Goal: Information Seeking & Learning: Learn about a topic

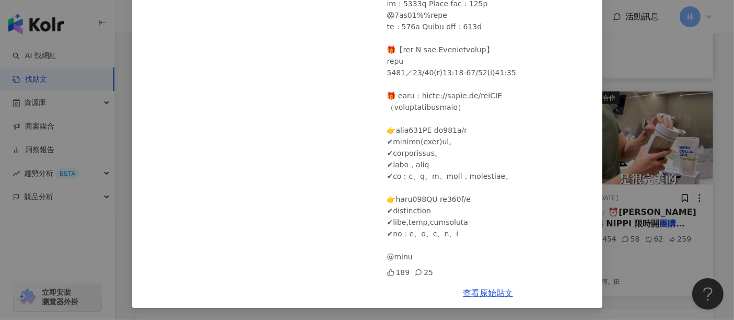
scroll to position [538, 0]
click at [620, 147] on div "[PERSON_NAME] [PERSON_NAME][DATE] 189 25 查看原始貼文" at bounding box center [367, 160] width 734 height 320
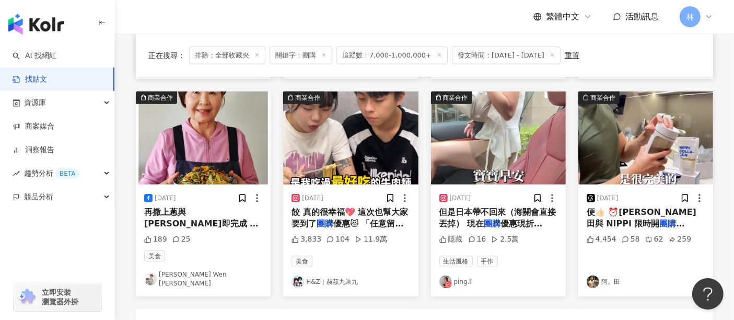
click at [349, 150] on img at bounding box center [350, 137] width 135 height 93
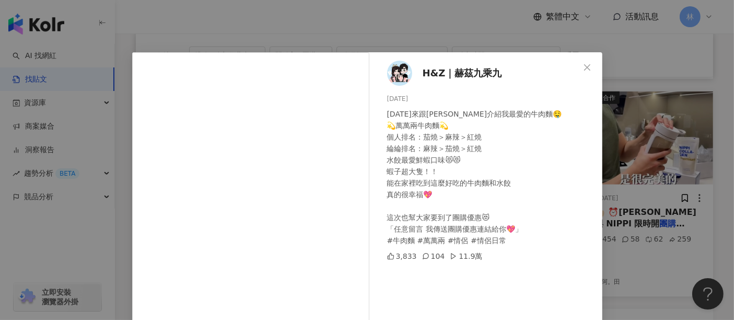
click at [651, 141] on div "H&Z｜赫茲九乘九 [DATE] [DATE]來跟大家介紹我最愛的牛肉麵🤤 💫萬萬兩牛肉麵💫 個人排名：茄燒＞麻辣＞紅燒 綸綸排名：麻辣＞茄燒＞紅燒 水餃最愛…" at bounding box center [367, 160] width 734 height 320
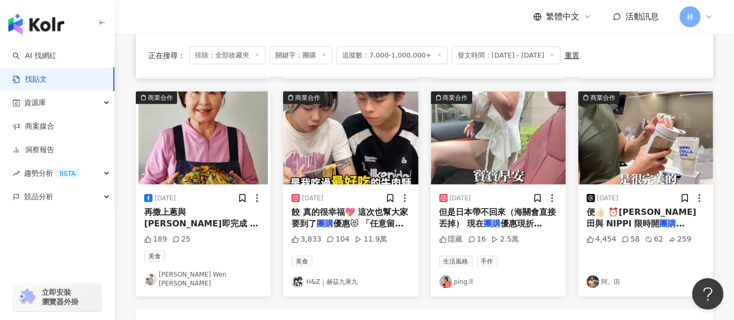
click at [481, 157] on img at bounding box center [498, 137] width 135 height 93
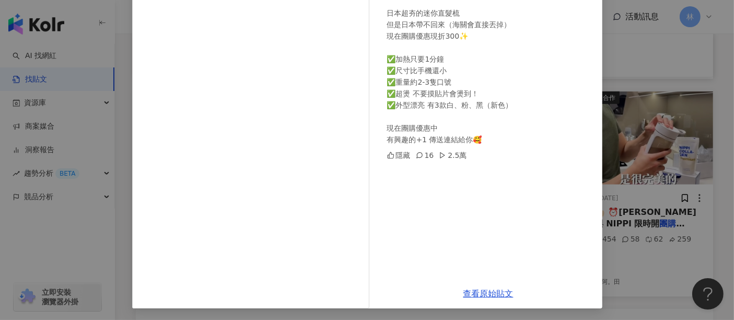
scroll to position [136, 0]
click at [465, 295] on link "查看原始貼文" at bounding box center [488, 293] width 50 height 10
click at [648, 176] on div "ping.ll [DATE] 化妝果然是魔法🪄？（誒～這不是重點） 頭髮的魔法 #迷你直髮梳 日本超夯的迷你直髮梳 但是日本帶不回來（海關會直接丟掉） 現在團…" at bounding box center [367, 160] width 734 height 320
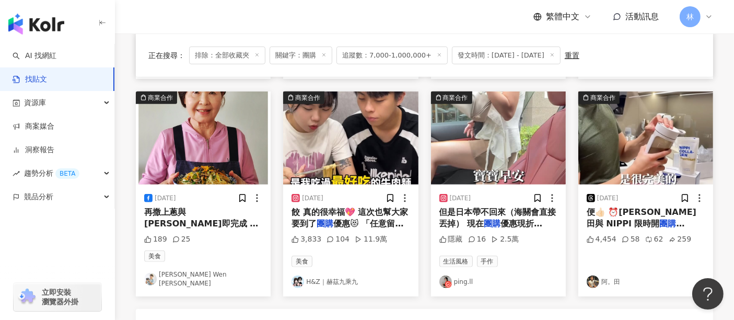
click at [644, 135] on img at bounding box center [645, 137] width 135 height 93
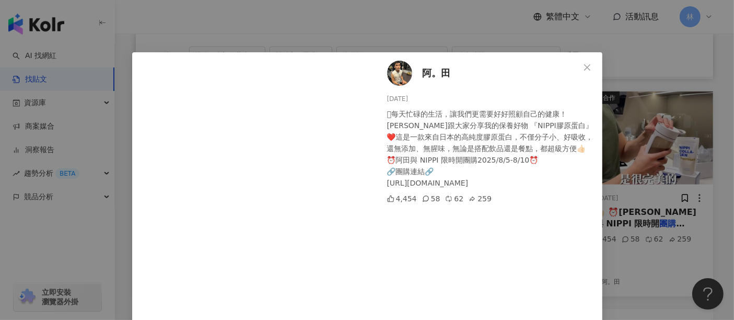
click at [644, 135] on div "阿。田 [DATE] 🫩每天忙碌的生活，讓我們更需要好好照顧自己的健康！ [PERSON_NAME]跟大家分享我的保養好物 『NIPPI膠原蛋白』❤️這是一款…" at bounding box center [367, 160] width 734 height 320
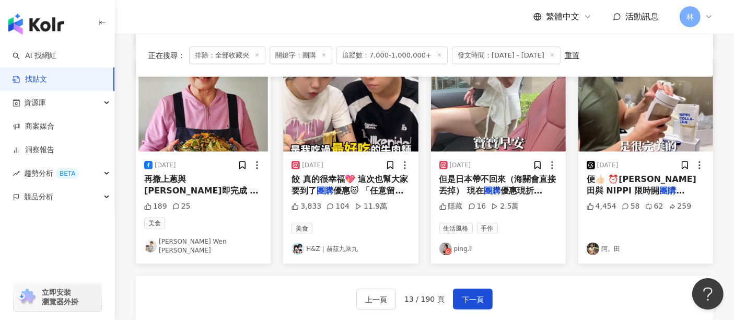
scroll to position [575, 0]
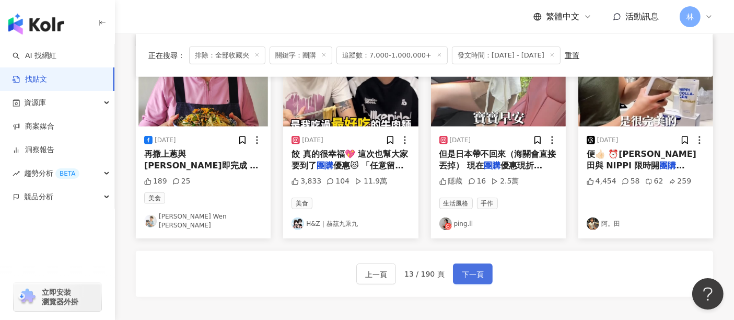
click at [455, 263] on button "下一頁" at bounding box center [473, 273] width 40 height 21
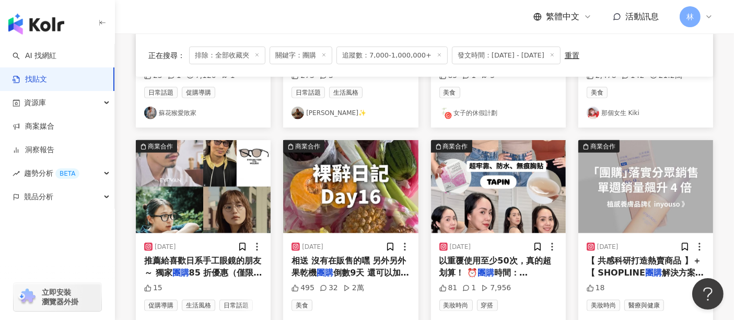
scroll to position [522, 0]
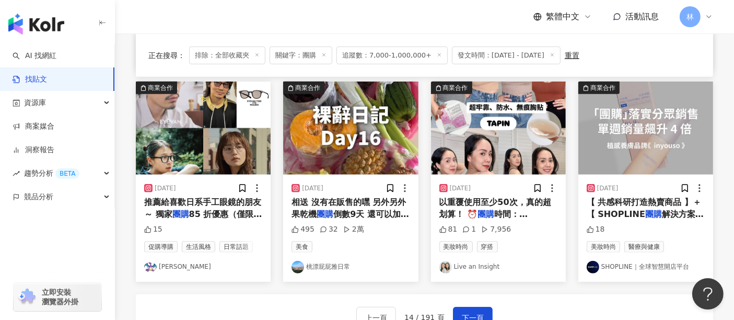
click at [201, 149] on img at bounding box center [203, 127] width 135 height 93
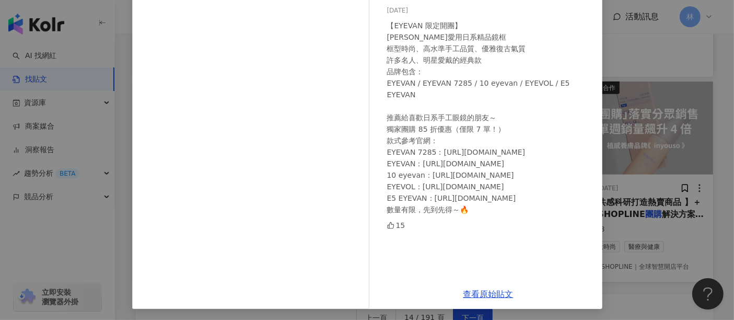
scroll to position [89, 0]
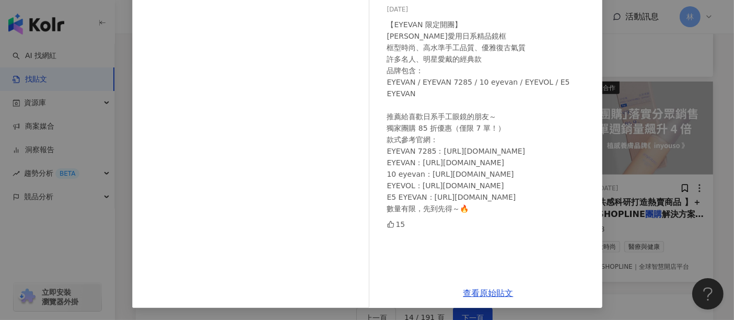
click at [683, 143] on div "[PERSON_NAME] [DATE] 【EYEVAN 限定開團】 [PERSON_NAME]愛用日系精品鏡框 框型時尚、高水準手工品質、優雅復古氣質 許多…" at bounding box center [367, 160] width 734 height 320
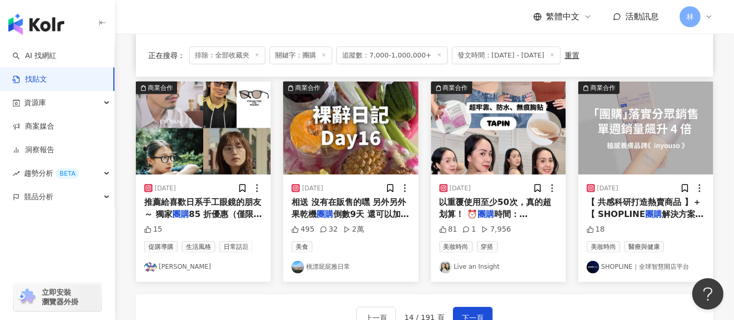
click at [376, 145] on img at bounding box center [350, 127] width 135 height 93
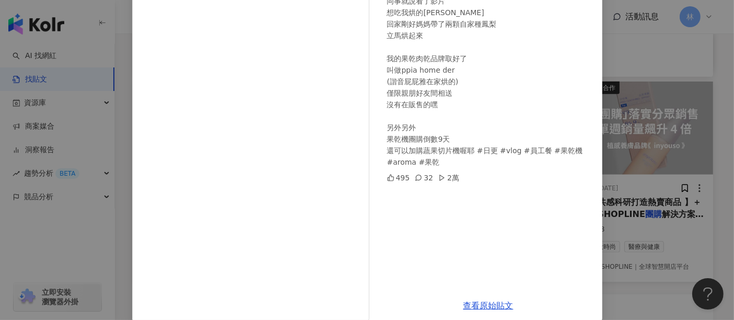
scroll to position [148, 0]
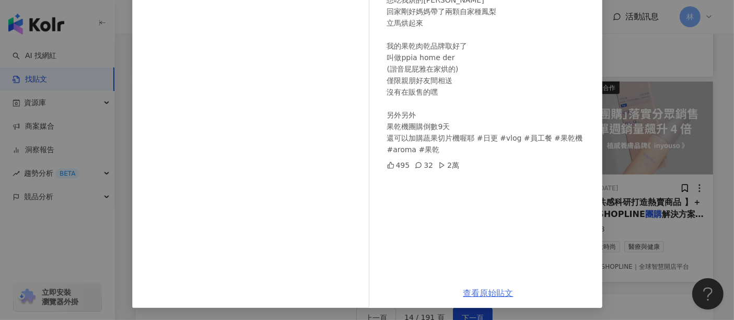
click at [477, 296] on link "查看原始貼文" at bounding box center [488, 293] width 50 height 10
click at [632, 137] on div "桃漂屁屁雅日常 [DATE] 裸辭日記Day16: [DATE]一上班 同事就說看了影片 想吃我烘的鳳梨乾 回家剛好媽媽帶了兩顆自家種鳳梨 立馬烘起來 我的果…" at bounding box center [367, 160] width 734 height 320
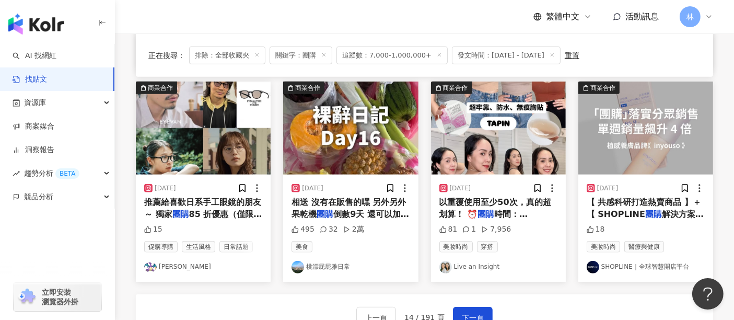
click at [524, 143] on img at bounding box center [498, 127] width 135 height 93
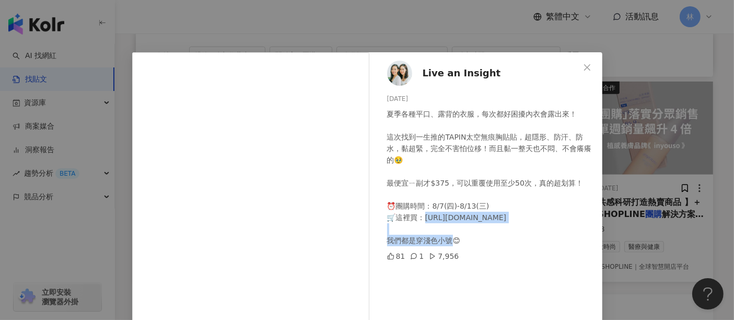
drag, startPoint x: 546, startPoint y: 219, endPoint x: 420, endPoint y: 219, distance: 125.3
click at [420, 219] on div "夏季各種平口、露背的衣服，每次都好困擾內衣會露出來！ 這次找到一生推的TAPIN太空無痕胸貼貼，超隱形、防汗、防水，黏超緊，完全不害怕位移！而且黏一整天也不悶…" at bounding box center [490, 177] width 207 height 138
click at [462, 75] on span "Live an Insight" at bounding box center [461, 73] width 78 height 15
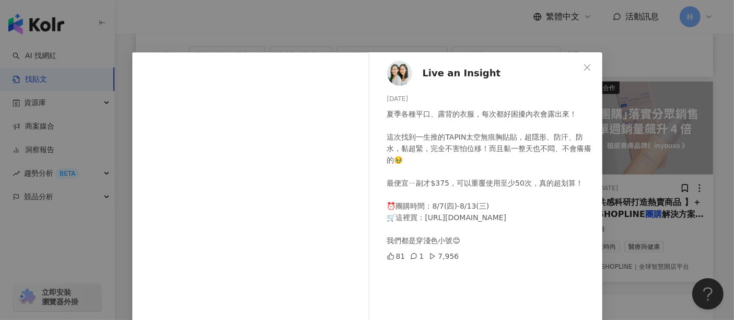
click at [639, 120] on div "Live an Insight [DATE] 夏季各種平口、露背的衣服，每次都好困擾內衣會露出來！ 這次找到一生推的TAPIN太空無痕胸貼貼，超隱形、防汗、防…" at bounding box center [367, 160] width 734 height 320
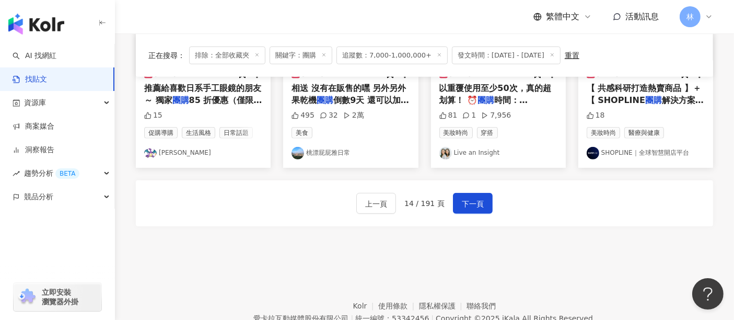
scroll to position [638, 0]
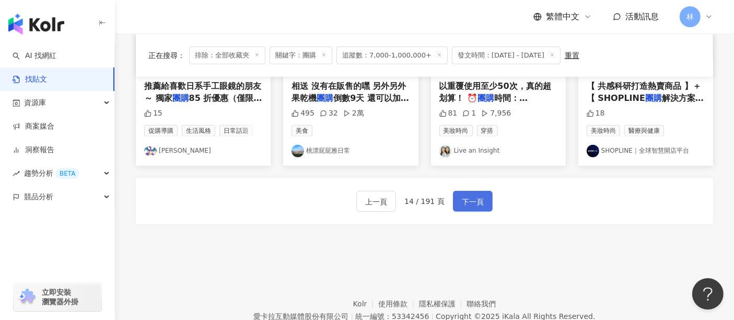
click at [477, 197] on span "下一頁" at bounding box center [473, 201] width 22 height 13
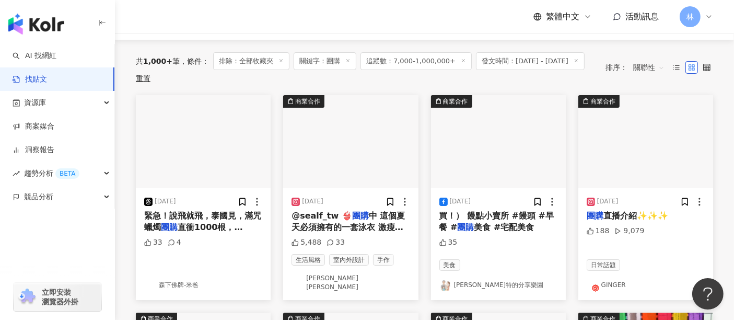
scroll to position [116, 0]
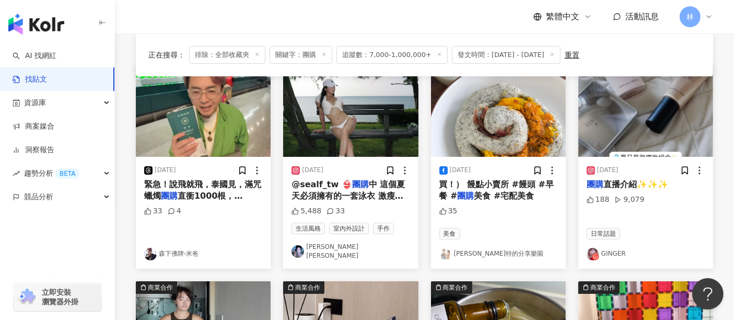
click at [329, 108] on img at bounding box center [350, 110] width 135 height 93
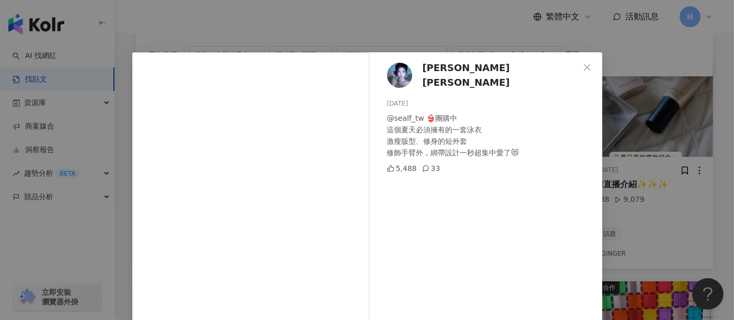
click at [644, 127] on div "[PERSON_NAME][PERSON_NAME] [DATE] @sealf_tw 👙團購中 這個夏天必須擁有的一套泳衣 激瘦版型、修身的短外套 修飾手臂…" at bounding box center [367, 160] width 734 height 320
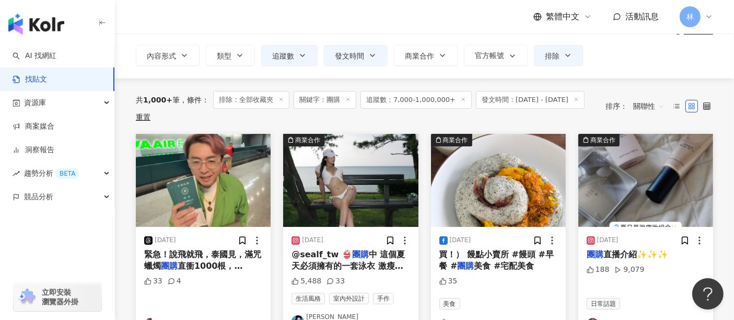
scroll to position [58, 0]
click at [510, 182] on img at bounding box center [498, 180] width 135 height 93
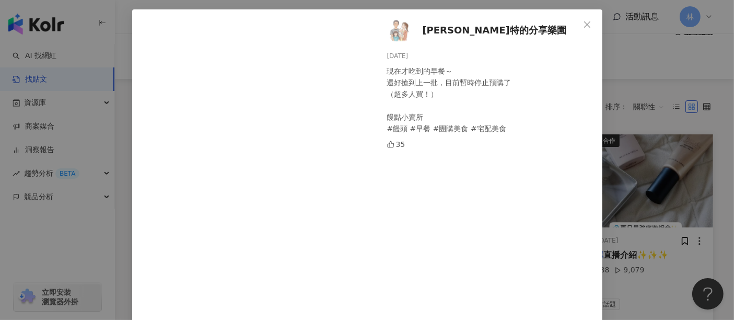
scroll to position [85, 0]
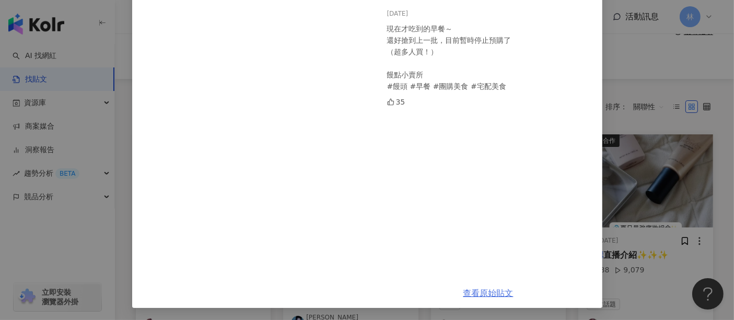
click at [488, 295] on link "查看原始貼文" at bounding box center [488, 293] width 50 height 10
click at [647, 152] on div "[PERSON_NAME]特的分享樂園 [DATE] 現在才吃到的早餐～ 還好搶到上一批，目前暫時停止預購了 （超多人買！） 饅點小賣所 #饅頭 #早餐 #團…" at bounding box center [367, 160] width 734 height 320
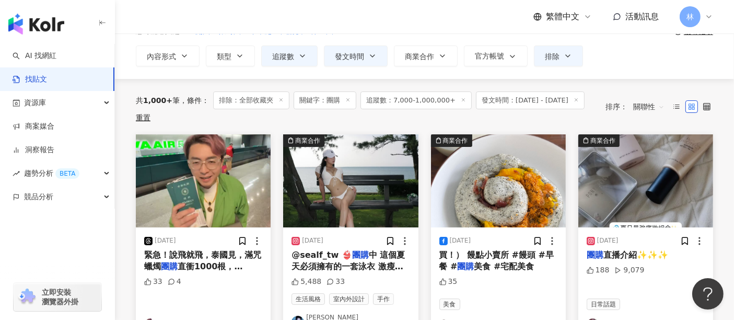
scroll to position [116, 0]
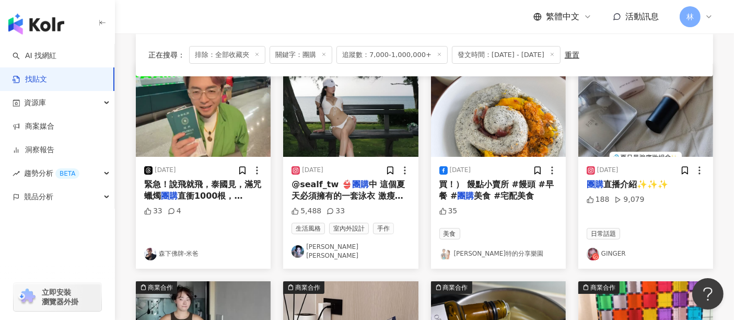
click at [634, 109] on img at bounding box center [645, 110] width 135 height 93
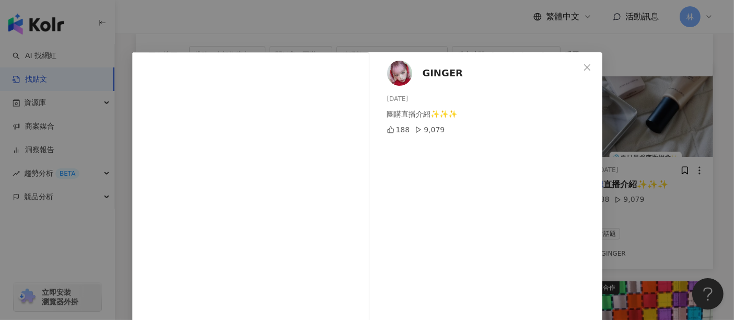
click at [634, 109] on div "GINGER [DATE] 團購直播介紹✨✨✨ 188 9,079 查看原始貼文" at bounding box center [367, 160] width 734 height 320
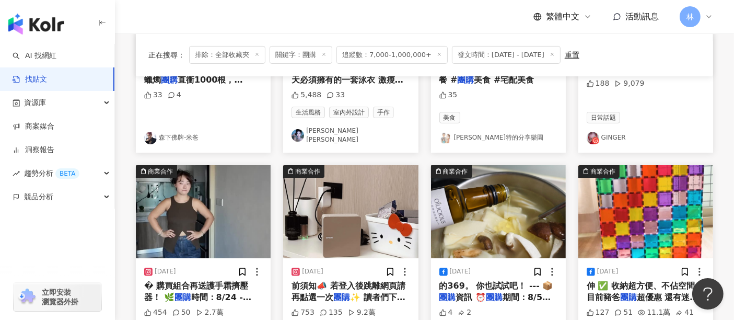
scroll to position [290, 0]
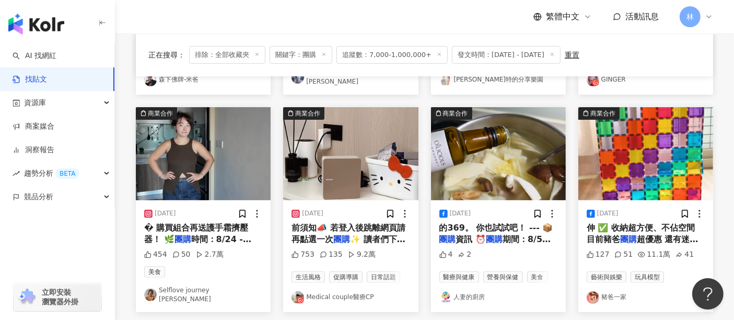
click at [196, 169] on img at bounding box center [203, 153] width 135 height 93
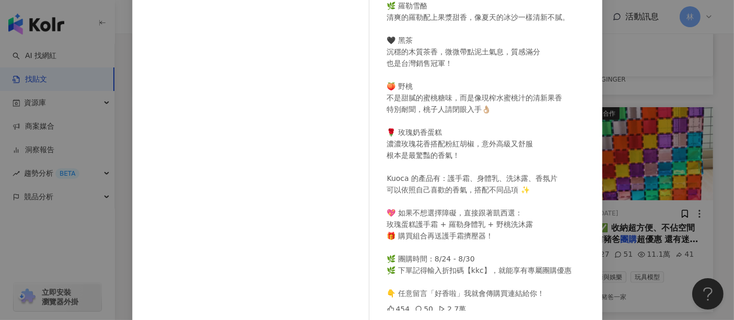
scroll to position [148, 0]
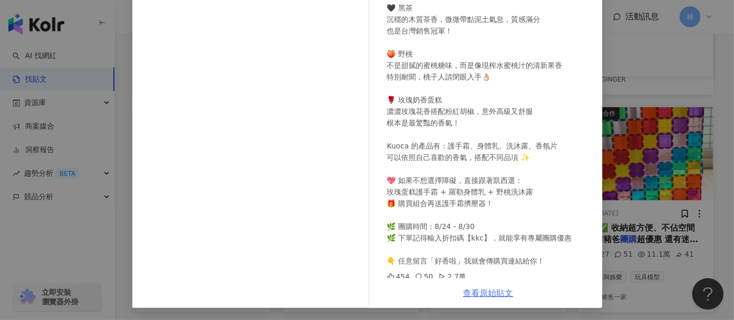
click at [487, 291] on link "查看原始貼文" at bounding box center [488, 293] width 50 height 10
click at [622, 125] on div "Selflove journey 凱凱西 [DATE] 454 50 2.7萬 查看原始貼文" at bounding box center [367, 160] width 734 height 320
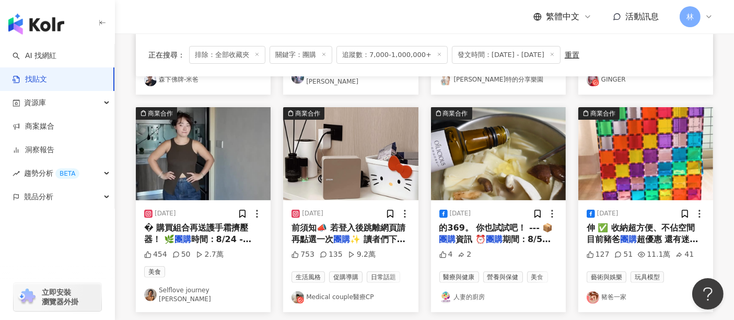
click at [380, 158] on img at bounding box center [350, 153] width 135 height 93
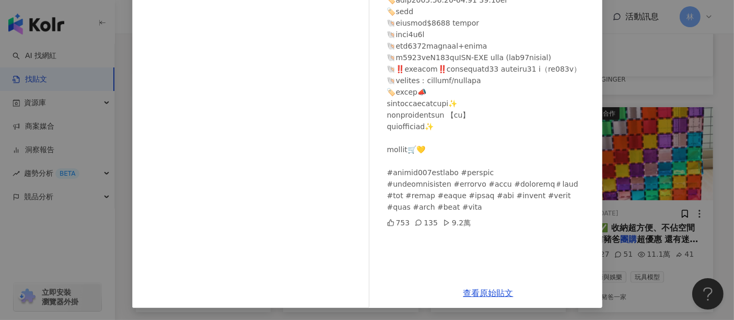
click at [615, 144] on div "Medical couple醫療CP [DATE] 753 135 9.2萬 查看原始貼文" at bounding box center [367, 160] width 734 height 320
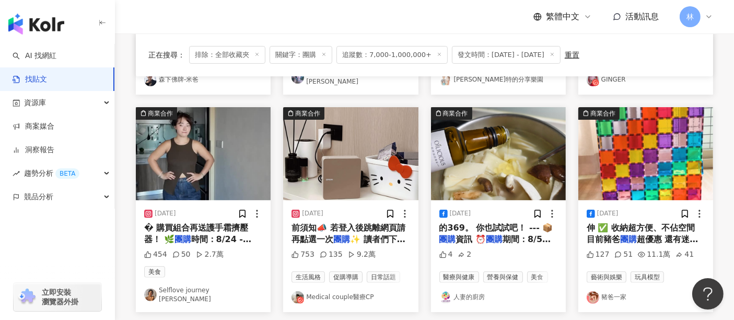
click at [512, 158] on img at bounding box center [498, 153] width 135 height 93
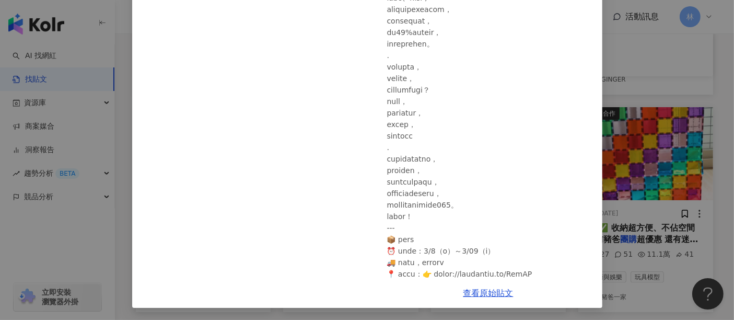
scroll to position [167, 0]
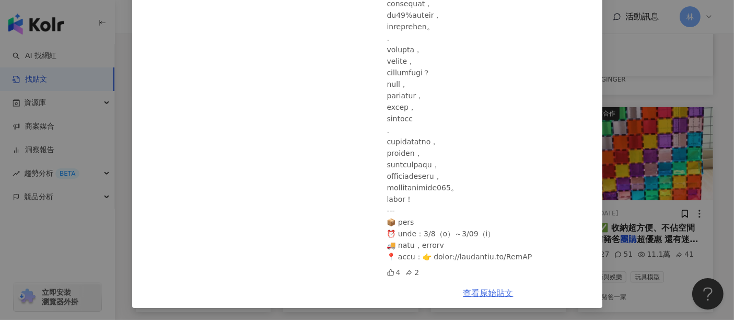
click at [474, 294] on link "查看原始貼文" at bounding box center [488, 293] width 50 height 10
click at [616, 144] on div "人妻的廚房 [DATE] 4 2 查看原始貼文" at bounding box center [367, 160] width 734 height 320
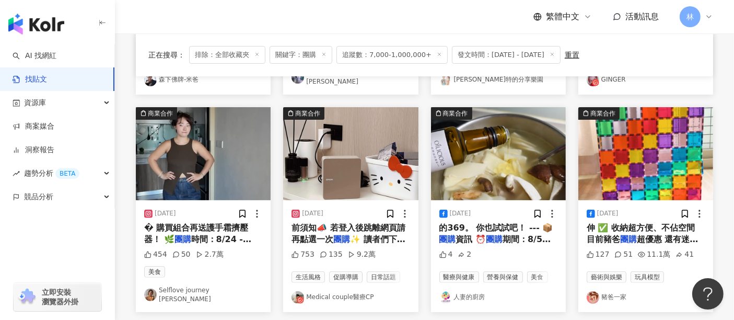
click at [481, 176] on img at bounding box center [498, 153] width 135 height 93
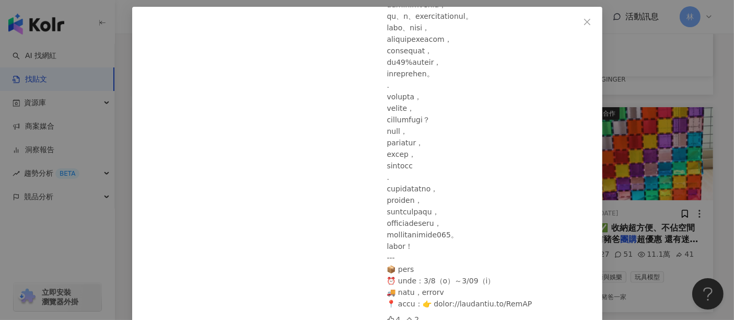
scroll to position [92, 0]
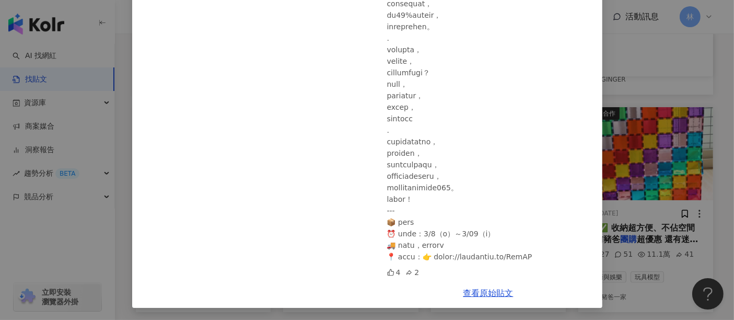
drag, startPoint x: 546, startPoint y: 256, endPoint x: 441, endPoint y: 256, distance: 104.9
click at [441, 256] on div at bounding box center [490, 56] width 207 height 414
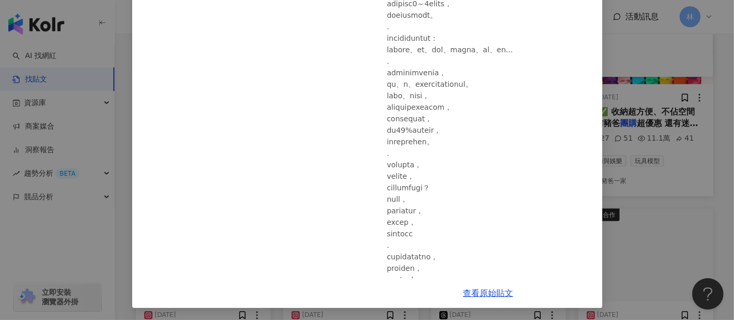
scroll to position [51, 0]
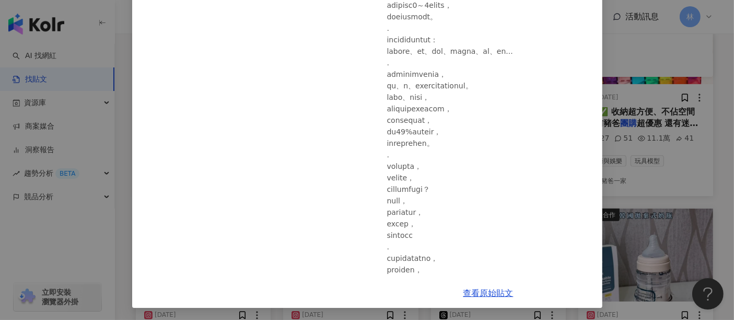
click at [662, 176] on div "人妻的廚房 [DATE] 4 2 查看原始貼文" at bounding box center [367, 160] width 734 height 320
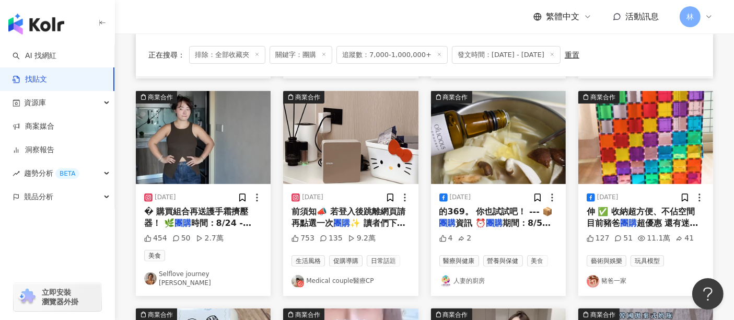
scroll to position [290, 0]
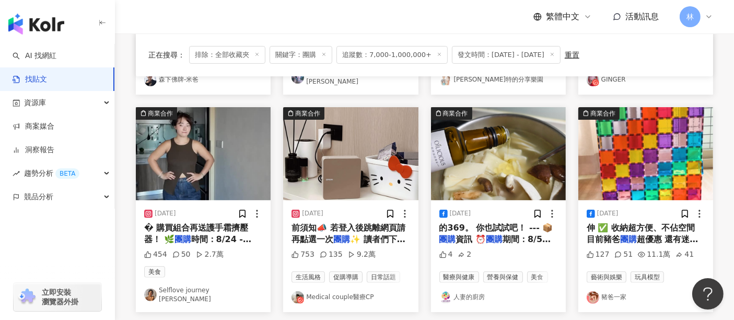
click at [466, 127] on img at bounding box center [498, 153] width 135 height 93
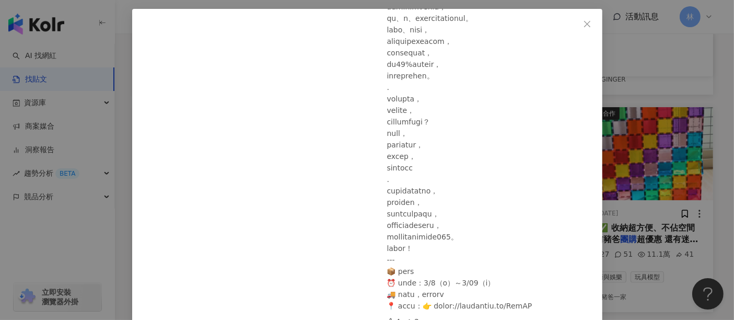
scroll to position [92, 0]
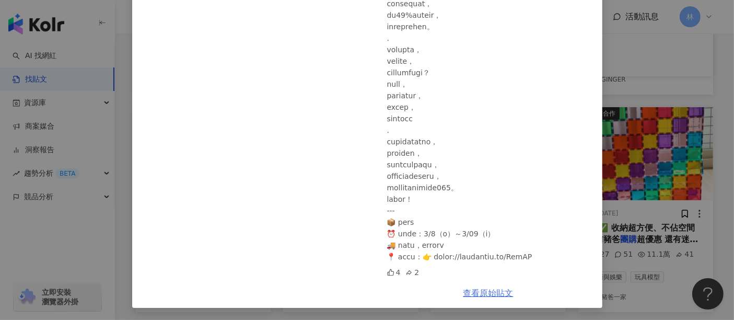
click at [467, 294] on link "查看原始貼文" at bounding box center [488, 293] width 50 height 10
click at [659, 119] on div "人妻的廚房 [DATE] 4 2 查看原始貼文" at bounding box center [367, 160] width 734 height 320
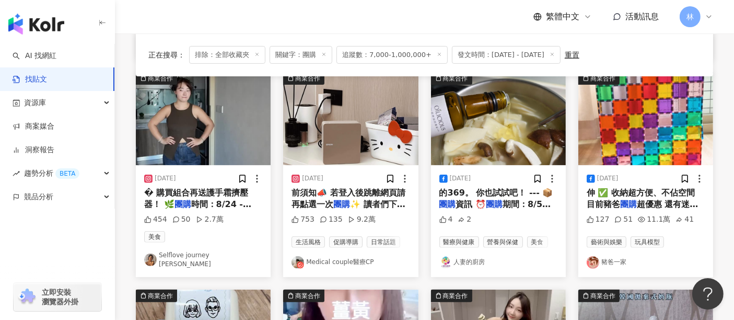
scroll to position [348, 0]
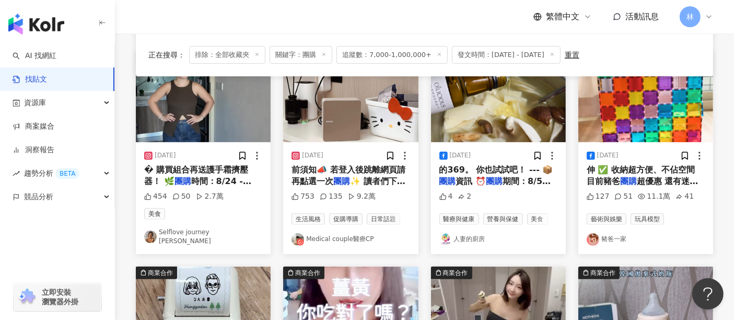
click at [632, 119] on img at bounding box center [645, 95] width 135 height 93
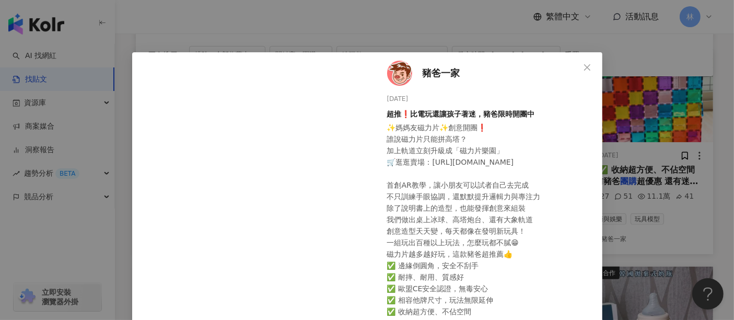
click at [647, 132] on div "豬爸一家 [DATE] 超推❗比電玩還讓孩子著迷，豬爸限時開團中 127 51 11.1萬 41 查看原始貼文" at bounding box center [367, 160] width 734 height 320
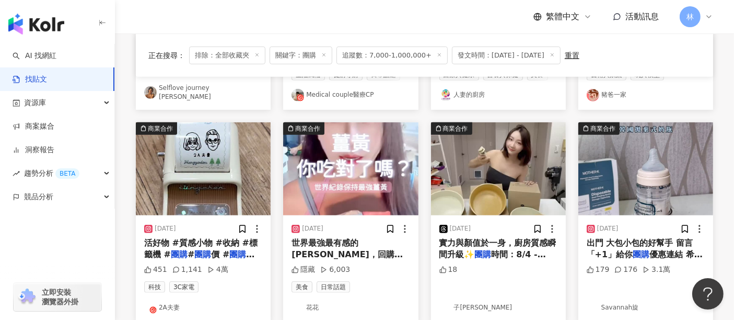
scroll to position [522, 0]
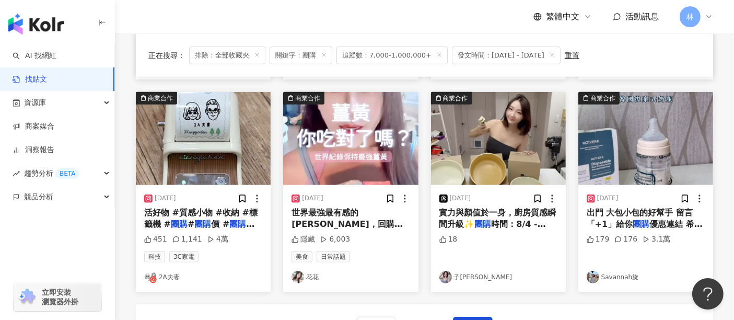
click at [606, 119] on img at bounding box center [645, 138] width 135 height 93
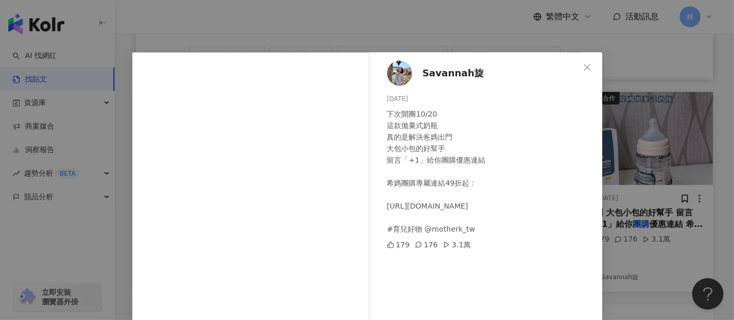
click at [634, 117] on div "Savannah旋 [DATE] 下次開團10/20 這款拋棄式奶瓶 真的是解決爸媽出門 大包小包的好幫手 留言「+1」給你團購優惠連結 希媽團購專屬連結49…" at bounding box center [367, 160] width 734 height 320
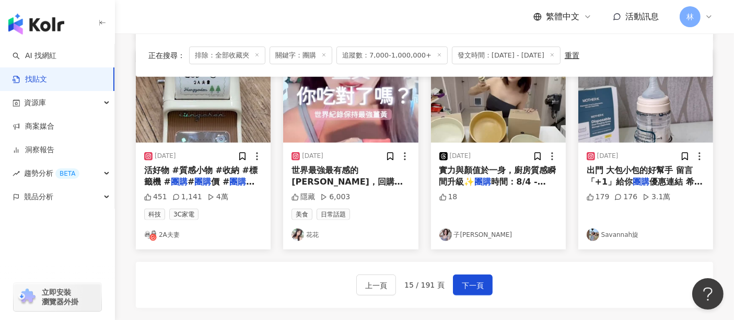
scroll to position [638, 0]
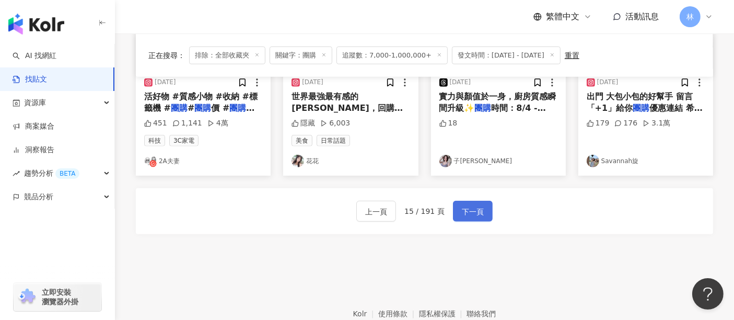
click at [466, 205] on span "下一頁" at bounding box center [473, 211] width 22 height 13
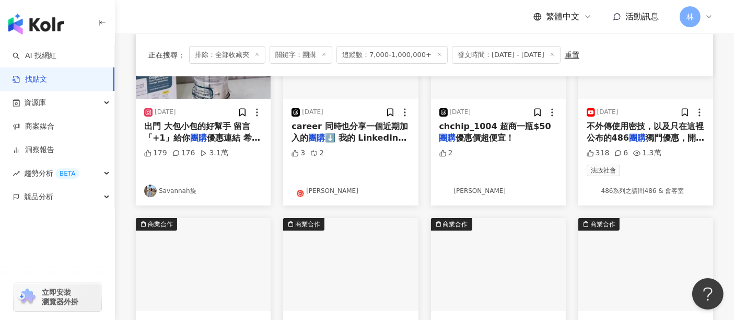
scroll to position [290, 0]
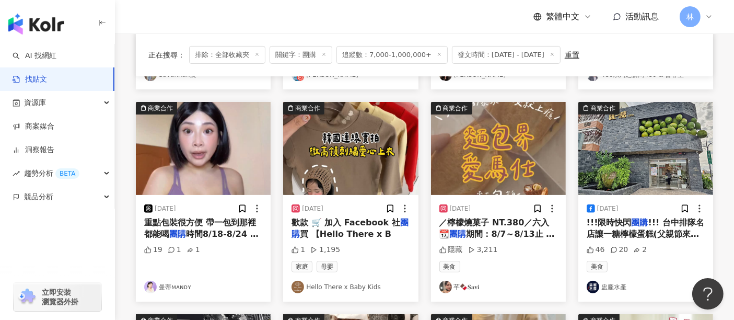
click at [493, 151] on img at bounding box center [498, 148] width 135 height 93
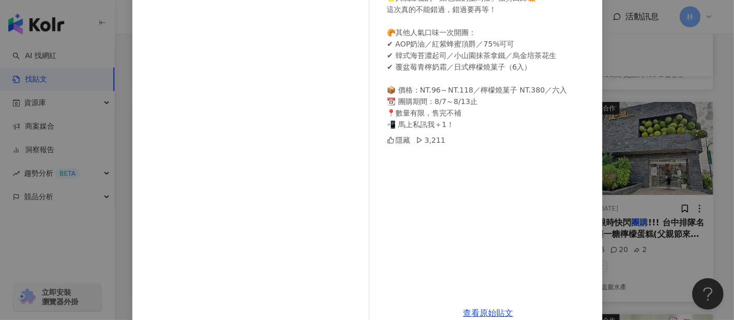
scroll to position [136, 0]
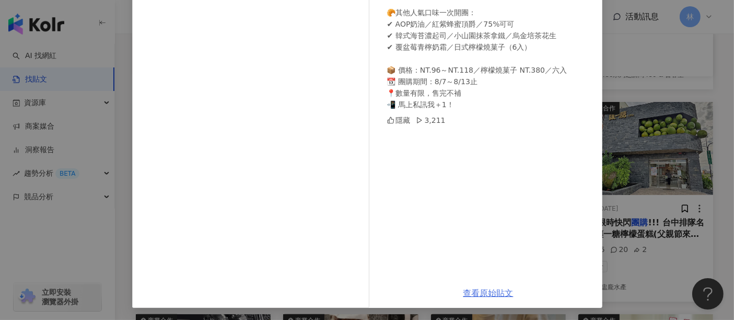
click at [481, 288] on link "查看原始貼文" at bounding box center [488, 293] width 50 height 10
click at [655, 211] on div "芊🍫𝐒𝐚𝐯𝐢 [DATE] 🌟人氣爆棚的「麵包層的愛馬仕」強勢回歸💥 這次真的不能錯過，錯過要再等！ 🥐其他人氣口味一次開團： ✔ AOP奶油／紅紫蜂蜜頂爵／…" at bounding box center [367, 160] width 734 height 320
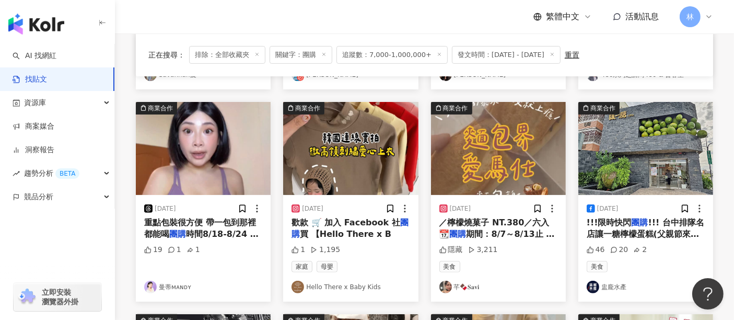
click at [721, 232] on div "正在搜尋 ： 排除：全部收藏夾 關鍵字：團購 追蹤數：7,000-1,000,000+ 發文時間：[DATE] - [DATE] 重置 排序： 關聯性 商業合…" at bounding box center [424, 222] width 619 height 751
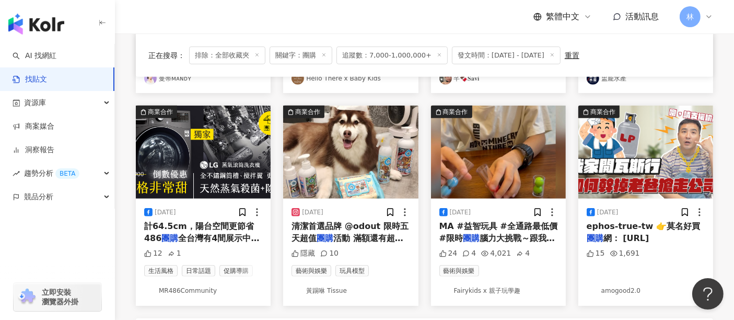
scroll to position [522, 0]
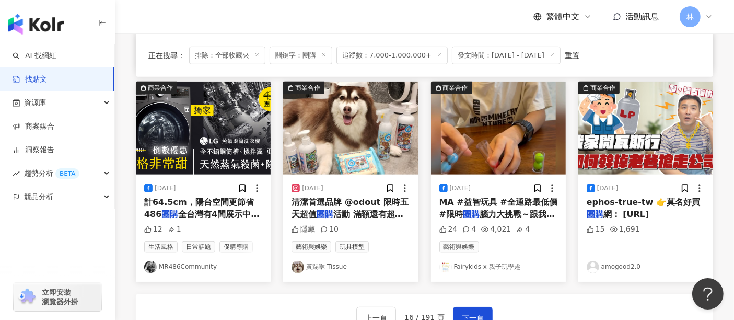
click at [465, 107] on img at bounding box center [498, 127] width 135 height 93
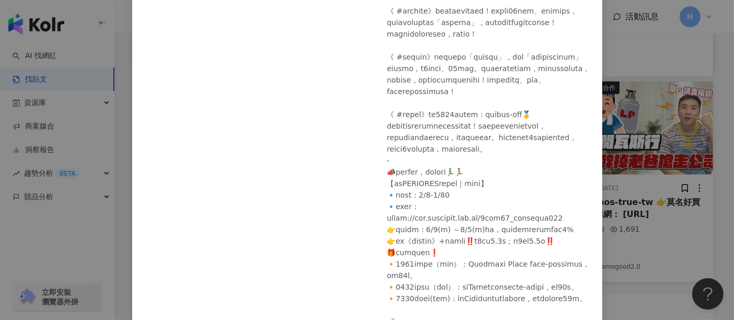
scroll to position [310, 0]
click at [668, 243] on div "Fairykids x 親子玩學趣 [DATE] 日本[PERSON_NAME]益智玩具開箱 24 4 4,021 4 查看原始貼文" at bounding box center [367, 160] width 734 height 320
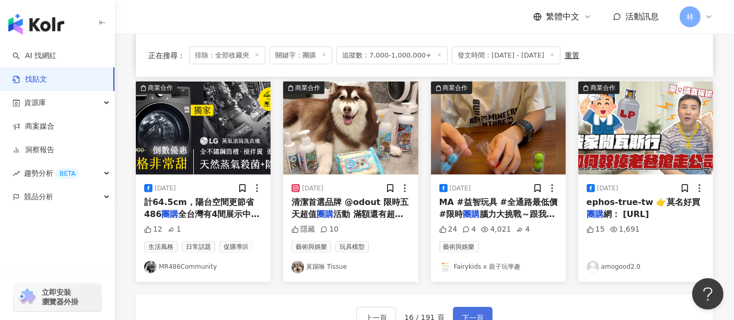
click at [470, 309] on button "下一頁" at bounding box center [473, 316] width 40 height 21
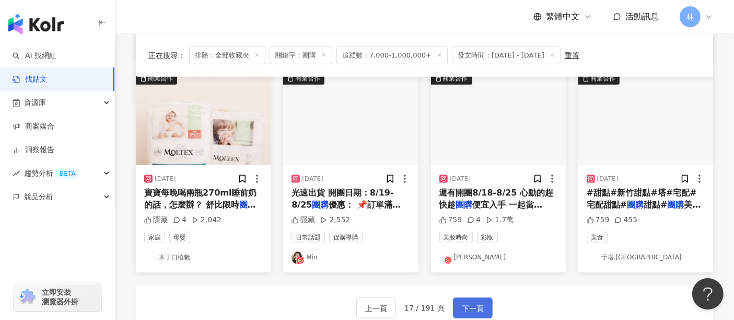
scroll to position [522, 0]
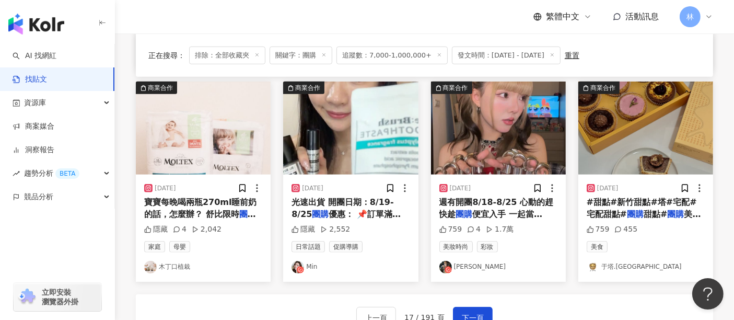
click at [334, 124] on img at bounding box center [350, 127] width 135 height 93
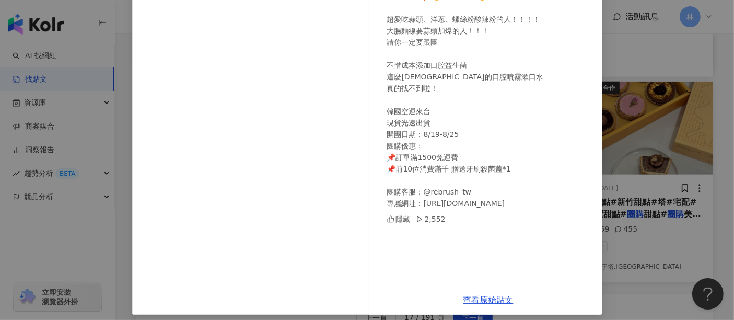
scroll to position [136, 0]
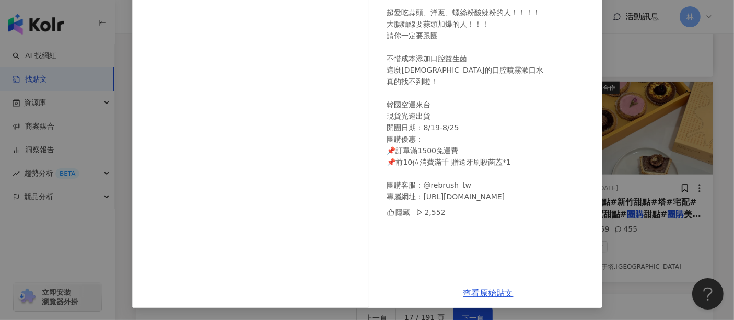
drag, startPoint x: 575, startPoint y: 195, endPoint x: 418, endPoint y: 197, distance: 157.2
click at [418, 197] on div "Min Ｘ Olive Young 三冠王 🦷 Re:Brush 韓國齒科專家與牙醫師共同研發🪥🔥限時開團中🔥 超愛吃蒜頭、洋蔥、螺絲粉酸辣粉的人！！！！ 大…" at bounding box center [490, 87] width 207 height 230
click at [480, 296] on link "查看原始貼文" at bounding box center [488, 293] width 50 height 10
click at [666, 148] on div "Min [DATE] Min Ｘ Olive Young 三冠王 🦷 Re:Brush 韓國齒科專家與牙醫師共同研發🪥🔥限時開團中🔥 超愛吃蒜頭、洋蔥、螺絲粉…" at bounding box center [367, 160] width 734 height 320
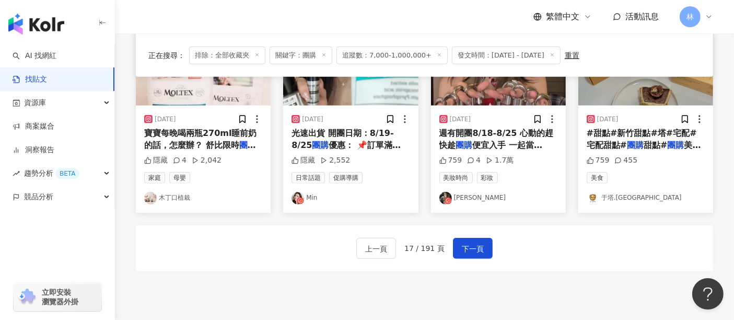
scroll to position [638, 0]
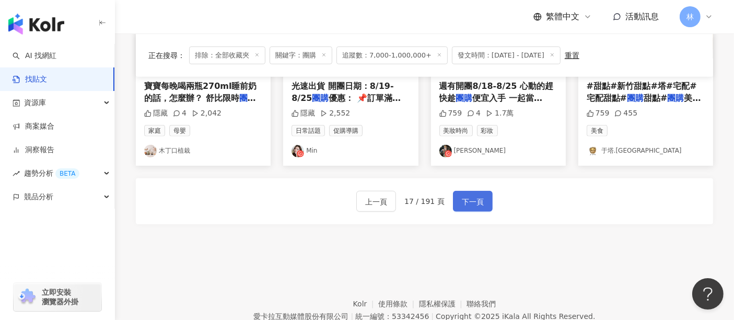
click at [483, 204] on button "下一頁" at bounding box center [473, 201] width 40 height 21
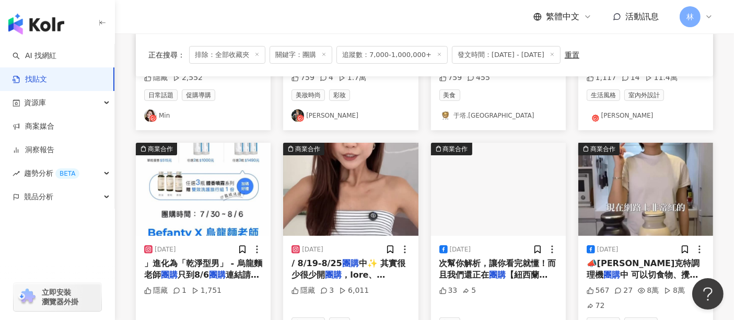
scroll to position [290, 0]
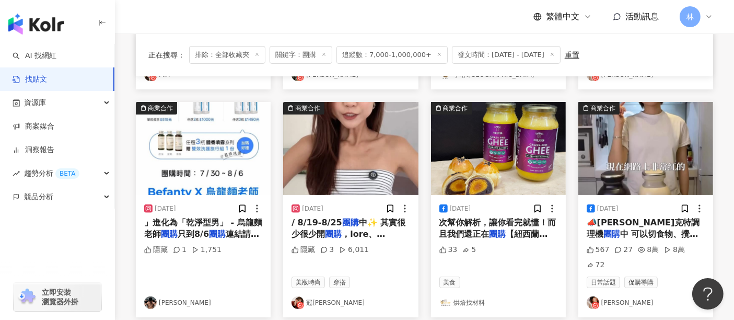
click at [213, 147] on img at bounding box center [203, 148] width 135 height 93
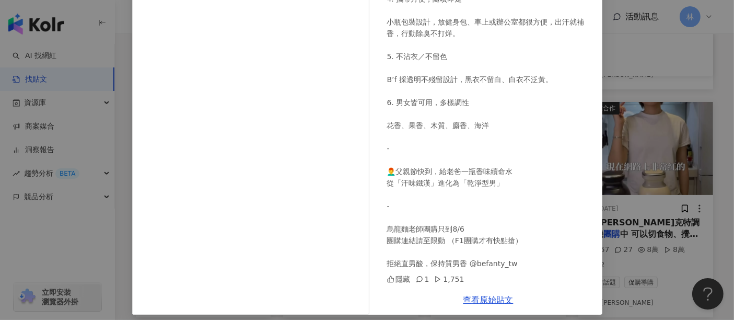
scroll to position [136, 0]
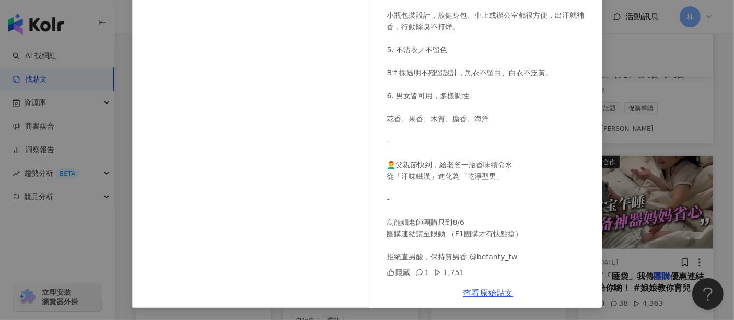
click at [635, 119] on div "[PERSON_NAME]𝙕 [DATE] 🏋️‍♂️運動完還香香的分兩種人 一種是天選之人 另一種是買 #BF體香噴霧 的人 想當健身質男 不只練肌肉更要顧…" at bounding box center [367, 160] width 734 height 320
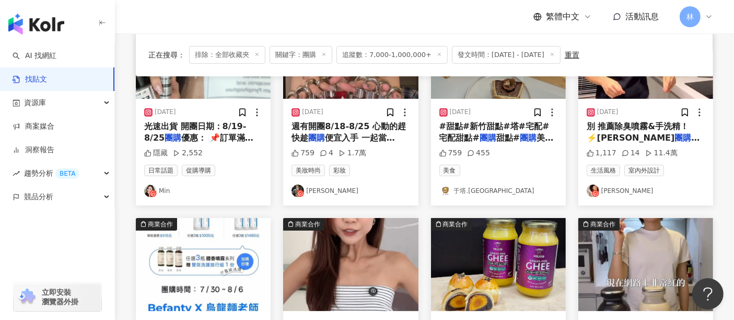
scroll to position [290, 0]
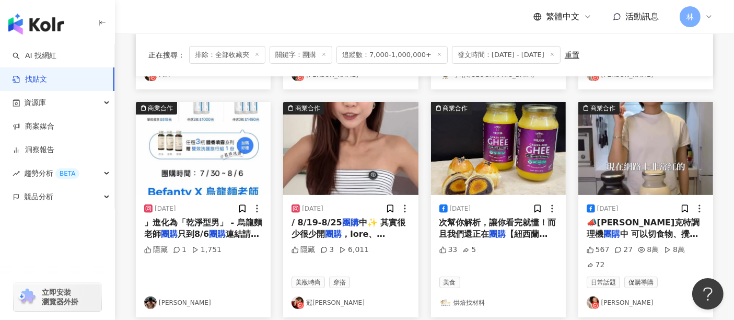
click at [388, 166] on img at bounding box center [350, 148] width 135 height 93
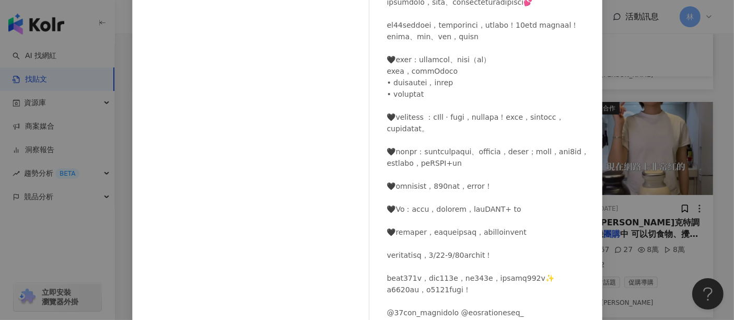
scroll to position [136, 0]
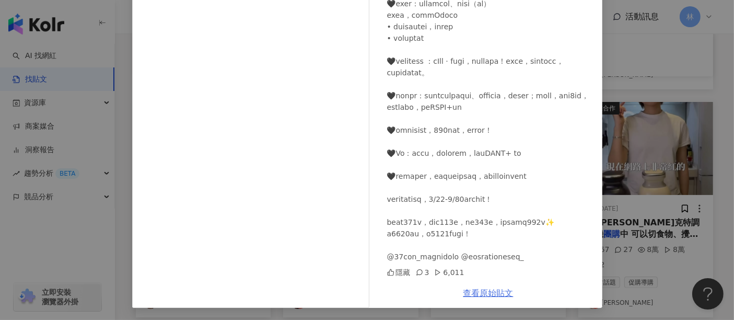
click at [465, 292] on link "查看原始貼文" at bounding box center [488, 293] width 50 height 10
click at [640, 128] on div "冠儀江 [DATE] 隱藏 3 6,011 查看原始貼文" at bounding box center [367, 160] width 734 height 320
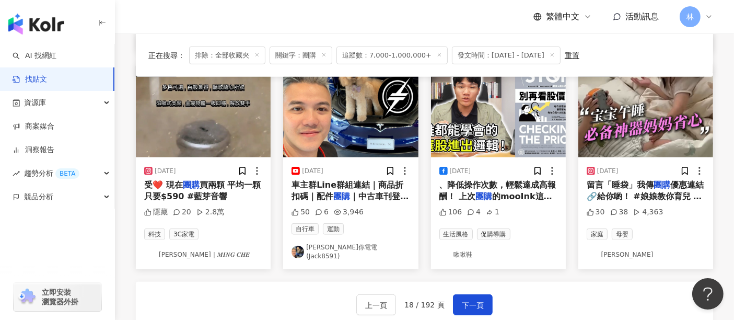
scroll to position [580, 0]
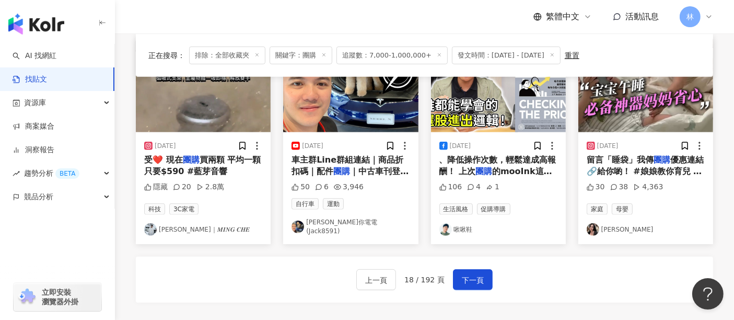
click at [228, 84] on img at bounding box center [203, 85] width 135 height 93
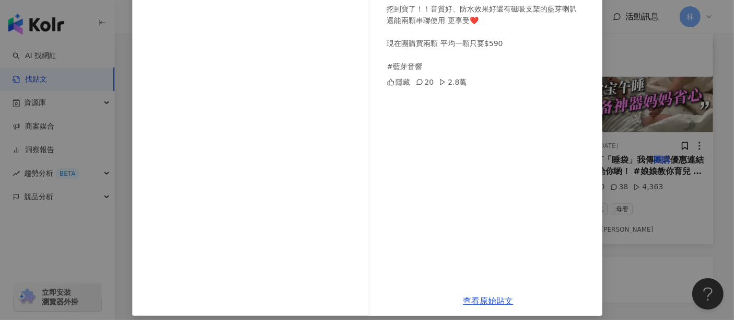
scroll to position [136, 0]
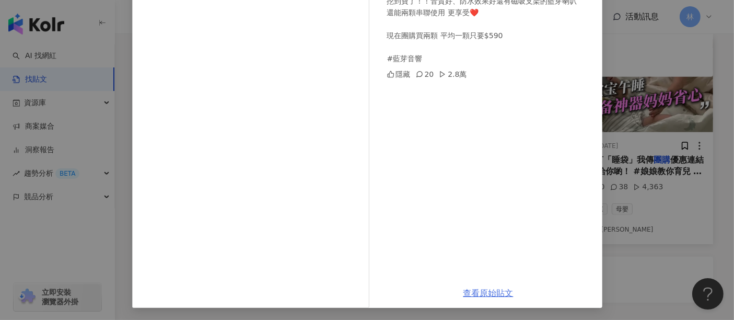
click at [482, 291] on link "查看原始貼文" at bounding box center [488, 293] width 50 height 10
click at [656, 98] on div "[PERSON_NAME]｜𝑴𝑰𝑵𝑮 𝑪𝑯𝑬 [DATE] 留言+1 傳連結給你～ 挖到寶了！！音質好、防水效果好還有磁吸支架的藍芽喇叭 還能兩顆串聯使用 更…" at bounding box center [367, 160] width 734 height 320
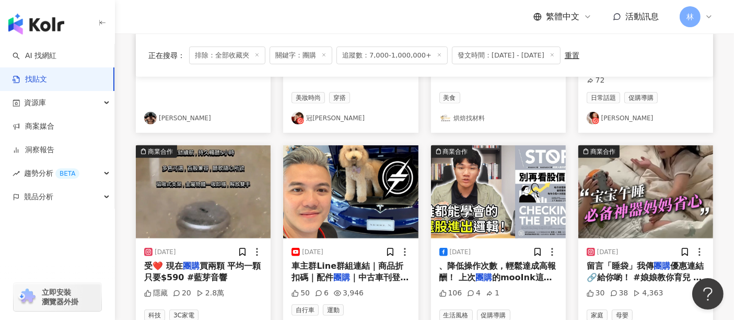
scroll to position [464, 0]
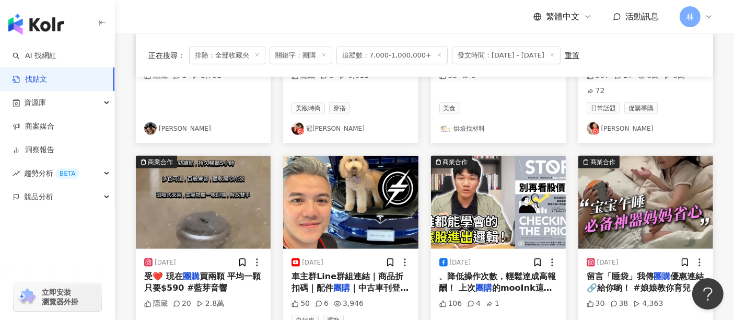
click at [618, 188] on img at bounding box center [645, 202] width 135 height 93
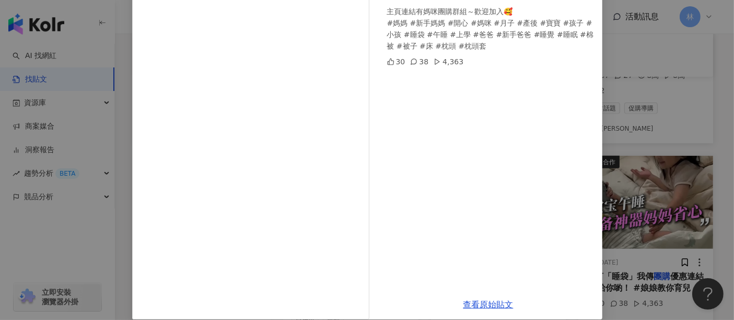
scroll to position [148, 0]
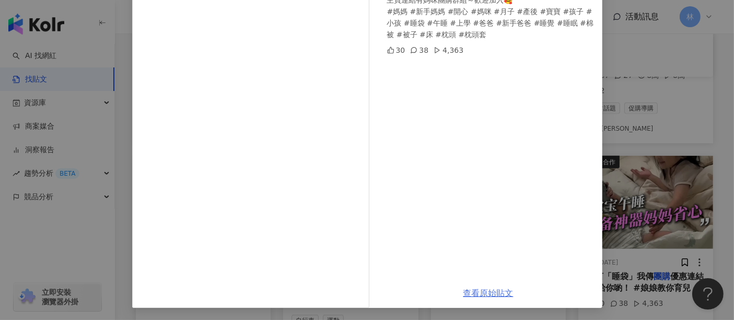
click at [475, 288] on link "查看原始貼文" at bounding box center [488, 293] width 50 height 10
click at [650, 169] on div "[PERSON_NAME] [DATE] 留言「睡袋」我傳團購優惠連結🔗給你喲！ #娘娘教你育兒 主頁連結有媽咪團購群組～歡迎加入🥰 #媽媽 #新手媽媽 #開…" at bounding box center [367, 160] width 734 height 320
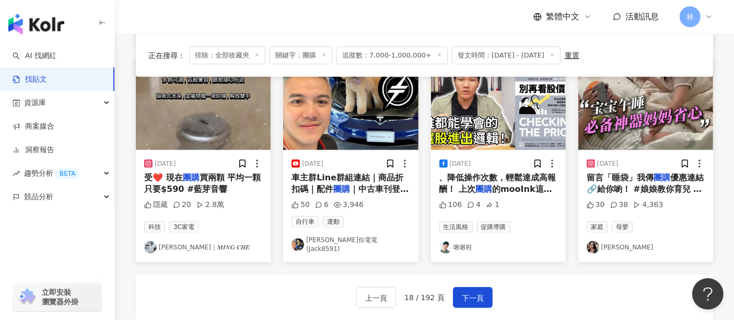
scroll to position [580, 0]
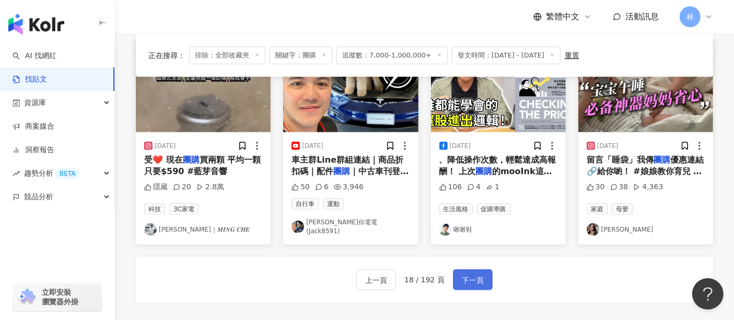
click at [476, 274] on span "下一頁" at bounding box center [473, 280] width 22 height 13
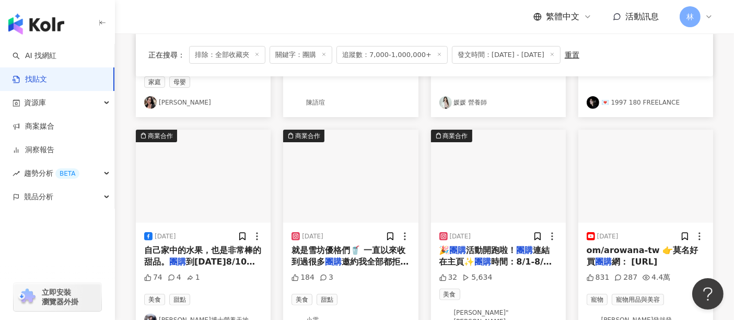
scroll to position [290, 0]
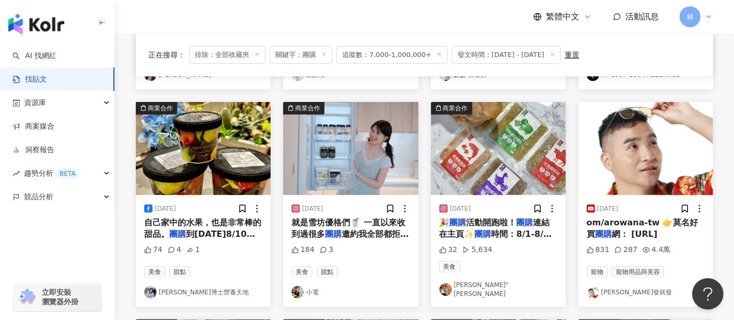
click at [235, 164] on img at bounding box center [203, 148] width 135 height 93
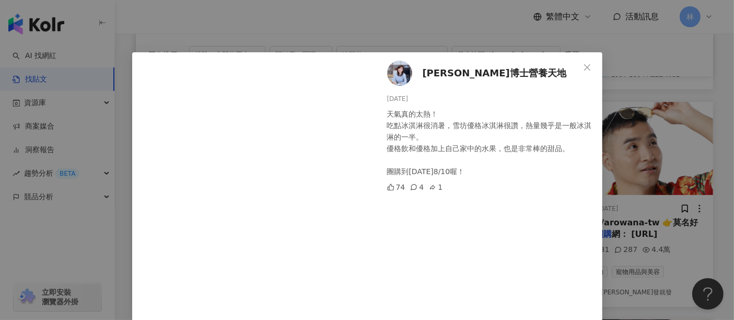
click at [618, 181] on div "[PERSON_NAME]博士營養天地 [DATE] 天氣真的太熱！ 吃點冰淇淋很消暑，雪坊優格冰淇淋很讚，熱量幾乎是一般冰淇淋的一半。 優格飲和優格加上自己…" at bounding box center [367, 160] width 734 height 320
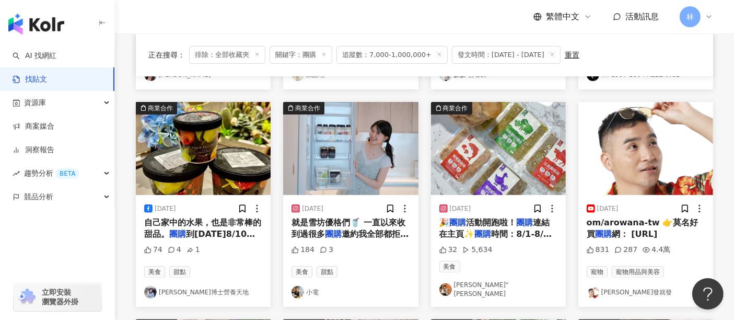
click at [336, 156] on img at bounding box center [350, 148] width 135 height 93
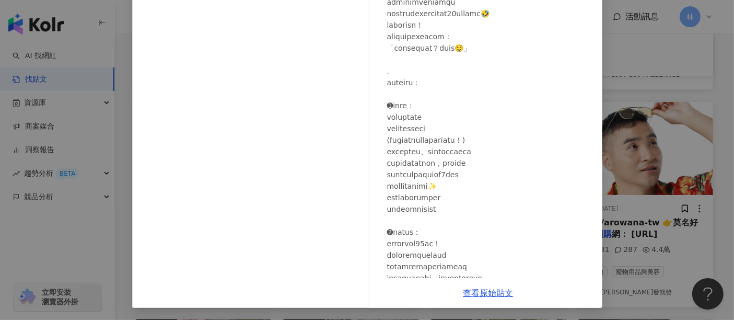
scroll to position [0, 0]
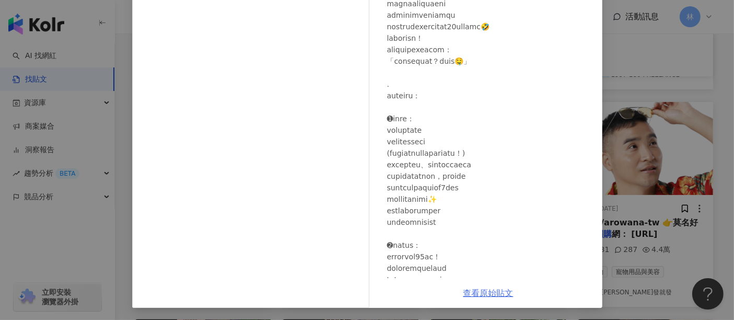
click at [481, 288] on link "查看原始貼文" at bounding box center [488, 293] width 50 height 10
click at [661, 126] on div "小電 [DATE] 184 3 查看原始貼文" at bounding box center [367, 160] width 734 height 320
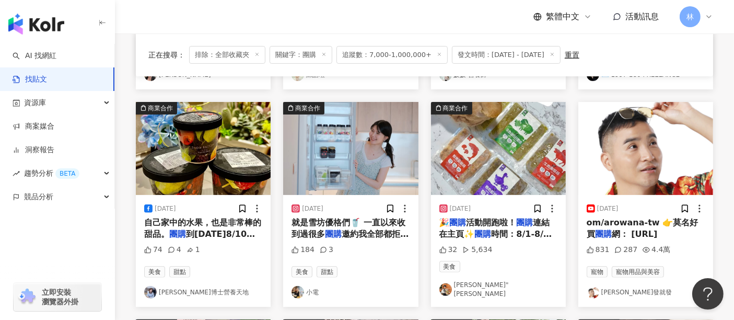
click at [492, 147] on img at bounding box center [498, 148] width 135 height 93
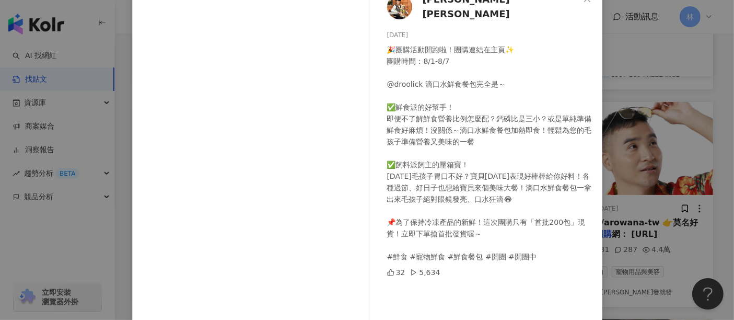
scroll to position [148, 0]
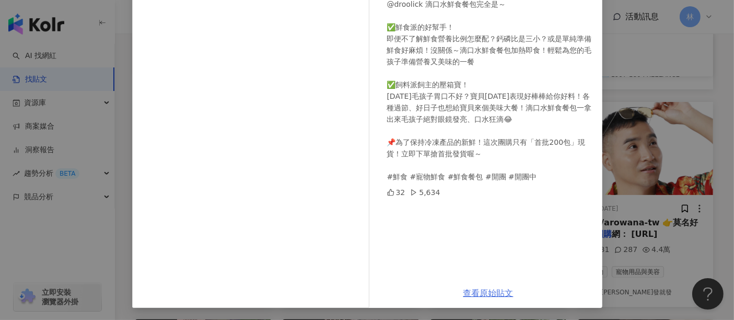
click at [481, 294] on link "查看原始貼文" at bounding box center [488, 293] width 50 height 10
click at [631, 127] on div "[PERSON_NAME]"戴比 [DATE] 🎉團購活動開跑啦！團購連結在主頁✨ 團購時間：8/1-8/7 @droolick 滴口水鮮食餐包完全是～ ✅鮮…" at bounding box center [367, 160] width 734 height 320
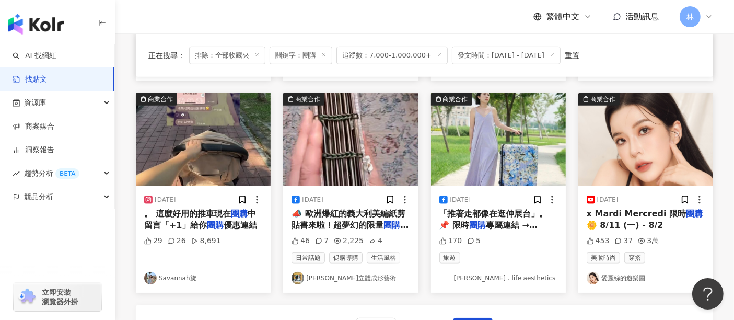
scroll to position [522, 0]
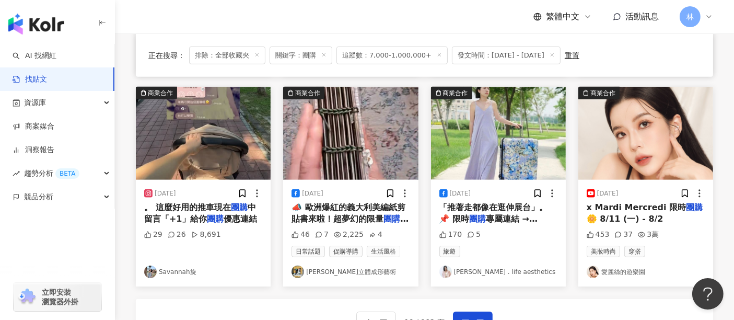
click at [226, 154] on img at bounding box center [203, 133] width 135 height 93
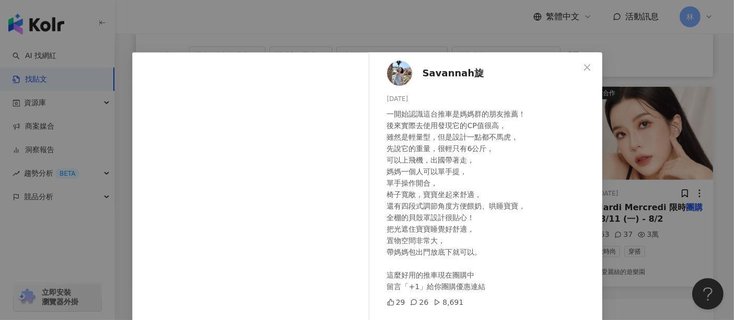
click at [645, 125] on div "Savannah旋 [DATE] 一開始認識這台推車是媽媽群的朋友推薦！ 後來實際去使用發現它的CP值很高， 雖然是輕量型，但是設計一點都不馬虎， 先說它的重…" at bounding box center [367, 160] width 734 height 320
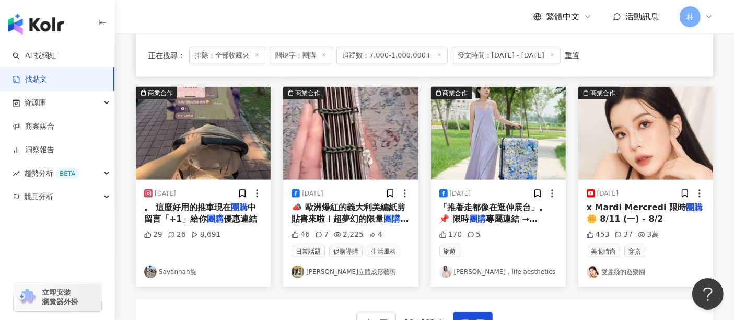
click at [367, 123] on img at bounding box center [350, 133] width 135 height 93
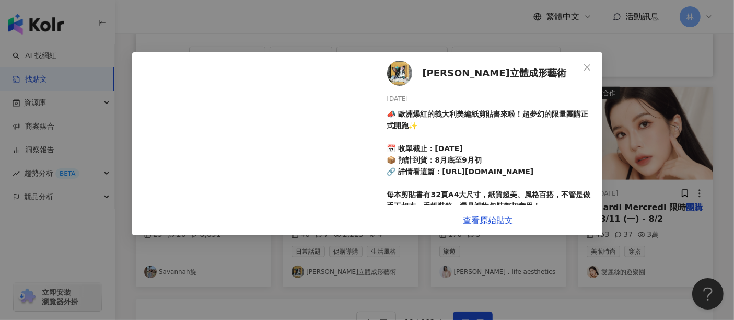
click at [660, 127] on div "[PERSON_NAME]立體成形藝術 [DATE] 📣 歐洲爆紅的義大利美編紙剪貼書來啦！超夢幻的限量團購正式開跑✨ 📅 收單截止：[DATE] 📦 預計到…" at bounding box center [367, 160] width 734 height 320
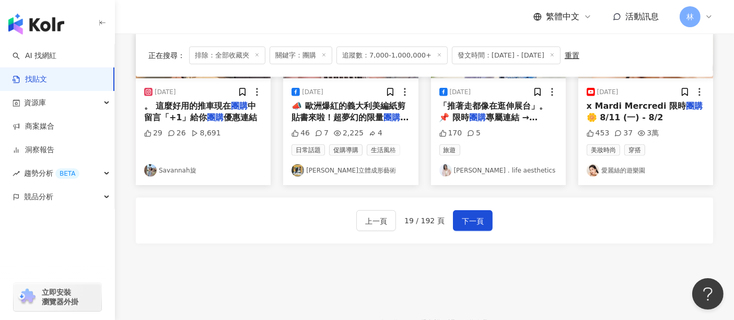
scroll to position [638, 0]
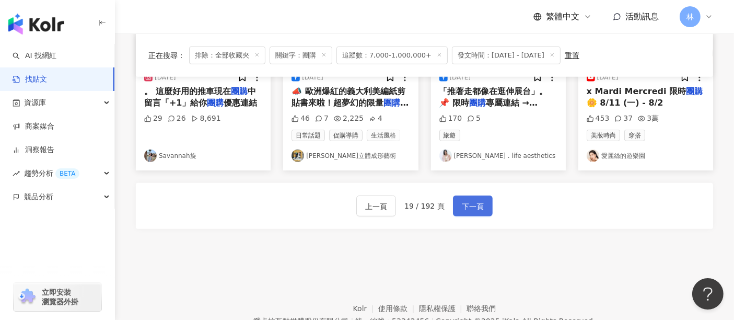
click at [483, 200] on button "下一頁" at bounding box center [473, 205] width 40 height 21
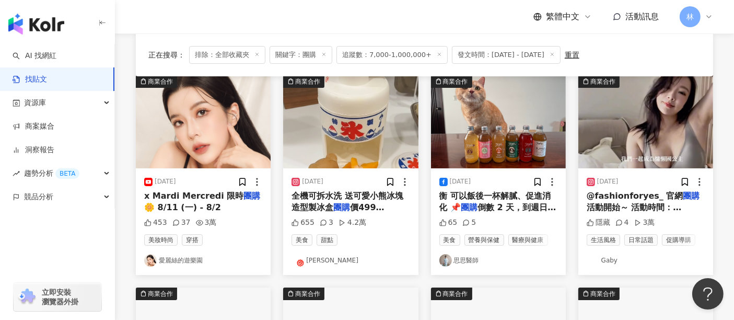
scroll to position [120, 0]
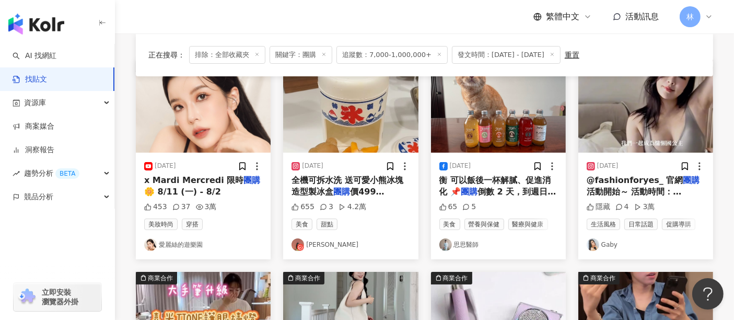
click at [376, 112] on img at bounding box center [350, 106] width 135 height 93
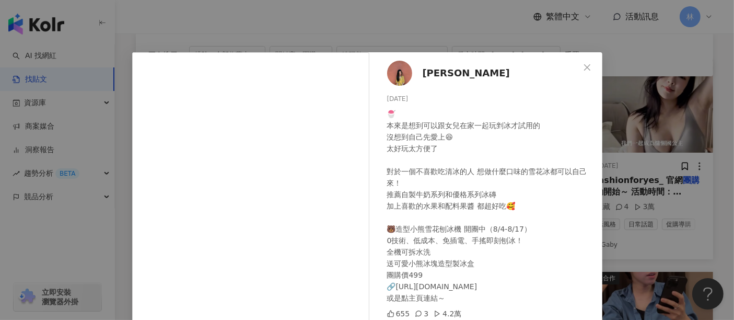
click at [659, 163] on div "[PERSON_NAME] [DATE] 🍧 本來是想到可以跟女兒在家一起玩剉冰才試用的 沒想到自己先愛上😆 太好玩太方便了 對於一個不喜歡吃清冰的人 想做什…" at bounding box center [367, 160] width 734 height 320
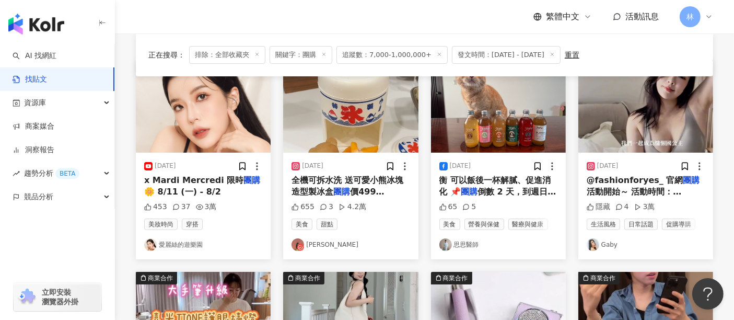
click at [372, 127] on img at bounding box center [350, 106] width 135 height 93
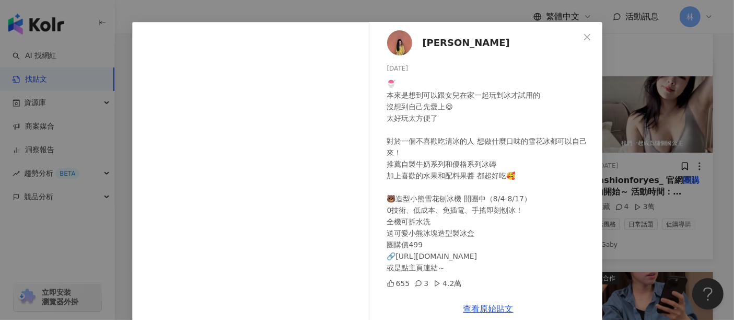
scroll to position [46, 0]
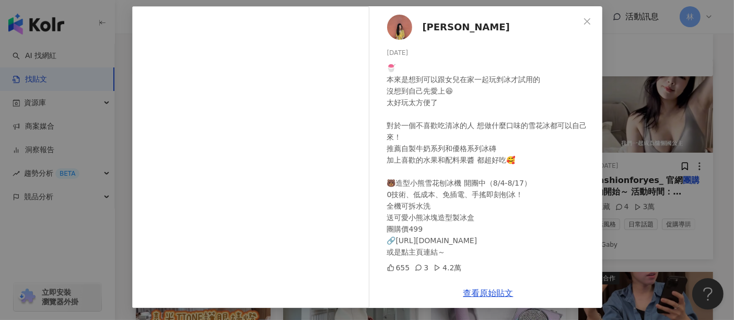
click at [449, 28] on span "[PERSON_NAME]" at bounding box center [465, 27] width 87 height 15
click at [640, 161] on div "[PERSON_NAME] [DATE] 🍧 本來是想到可以跟女兒在家一起玩剉冰才試用的 沒想到自己先愛上😆 太好玩太方便了 對於一個不喜歡吃清冰的人 想做什…" at bounding box center [367, 160] width 734 height 320
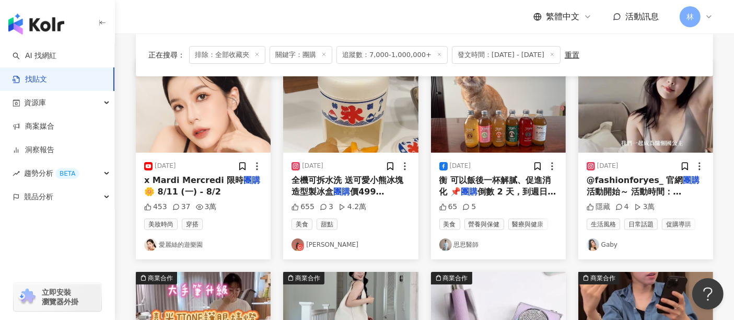
click at [489, 115] on img at bounding box center [498, 106] width 135 height 93
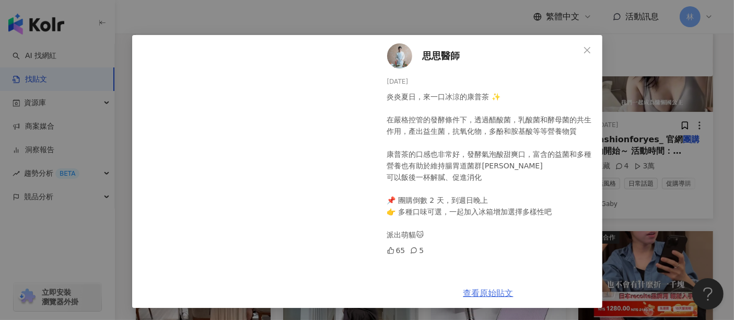
scroll to position [178, 0]
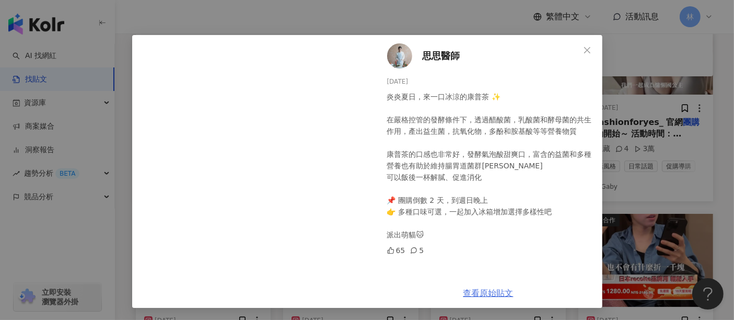
click at [486, 294] on link "查看原始貼文" at bounding box center [488, 293] width 50 height 10
click at [680, 147] on div "思思醫師 [DATE] 炎炎夏日，來一口冰涼的康普茶 ✨ 在嚴格控管的發酵條件下，透過醋酸菌，乳酸菌和酵母菌的共生作用，產出益生菌，抗氧化物，多酚和胺基酸等等…" at bounding box center [367, 160] width 734 height 320
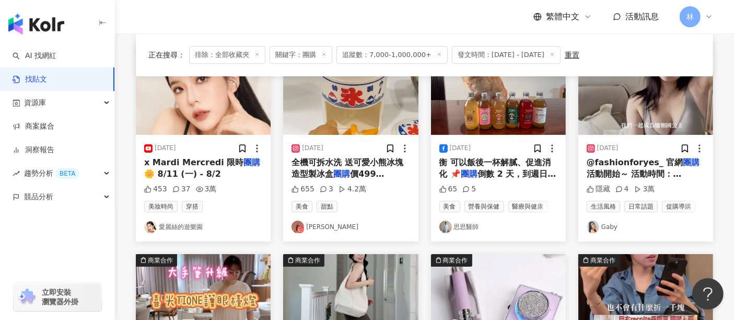
scroll to position [120, 0]
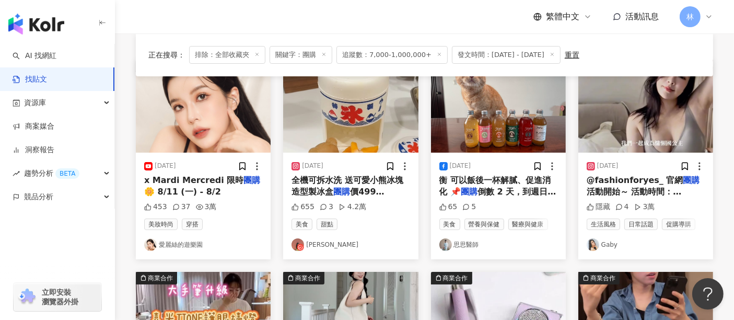
click at [652, 110] on img at bounding box center [645, 106] width 135 height 93
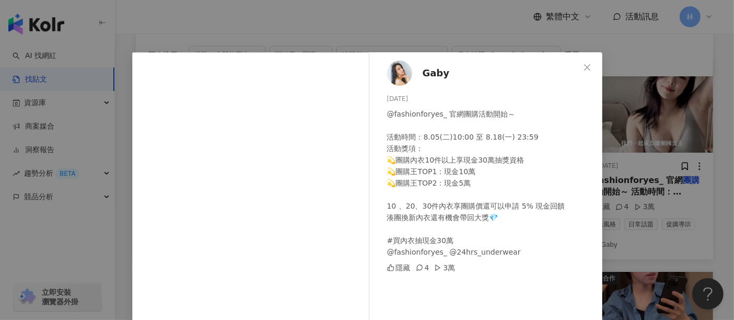
click at [690, 133] on div "Gaby [DATE] @fashionforyes_ 官網團購活動開始～ 活動時間：8.05(二)10:00 至 8.18(一) 23:59 活動獎項： 💫…" at bounding box center [367, 160] width 734 height 320
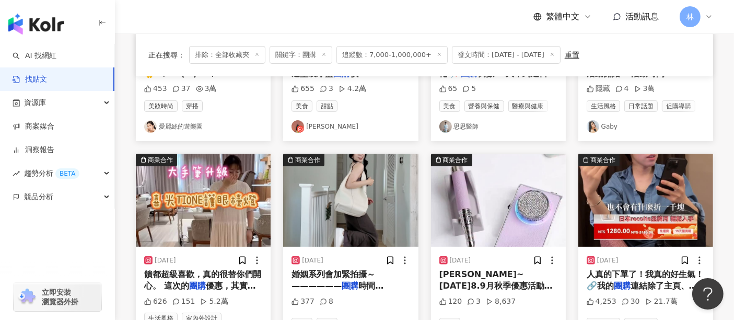
scroll to position [294, 0]
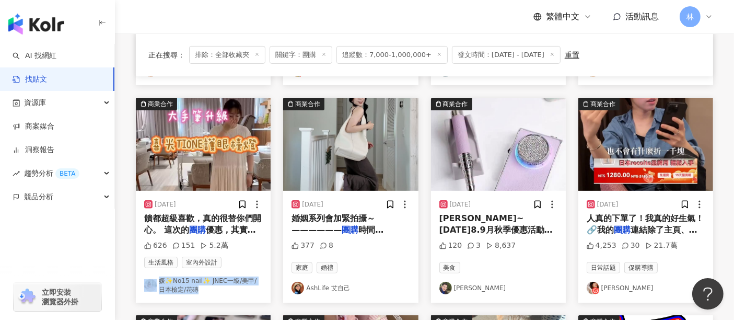
drag, startPoint x: 213, startPoint y: 296, endPoint x: 150, endPoint y: 288, distance: 63.1
click at [150, 288] on div "[DATE] 饋都超級喜歡，真的很替你們開心。 這次的 團購 優惠，其實比「開學季」的折扣還要更划 626 151 5.2萬 生活風格 室內外設計 媛✨No1…" at bounding box center [203, 247] width 135 height 112
click at [364, 166] on img at bounding box center [350, 144] width 135 height 93
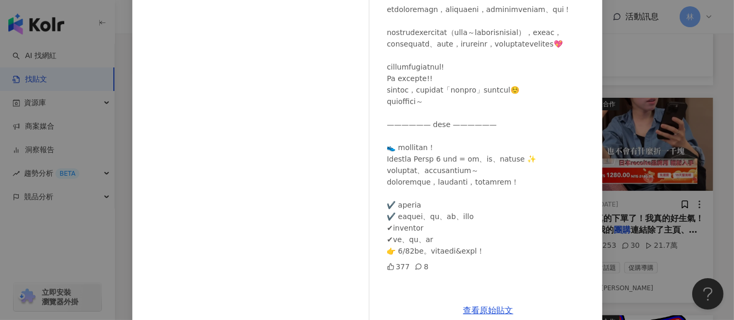
scroll to position [168, 0]
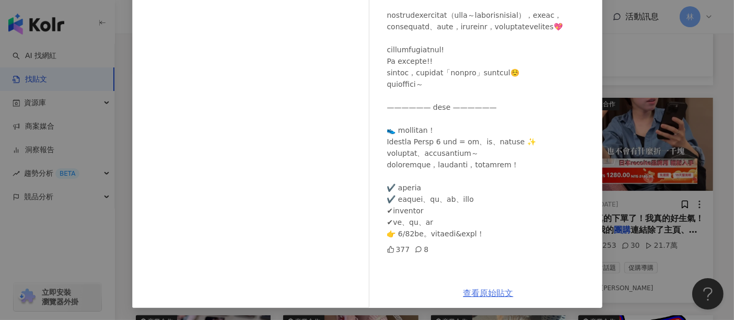
click at [479, 294] on link "查看原始貼文" at bounding box center [488, 293] width 50 height 10
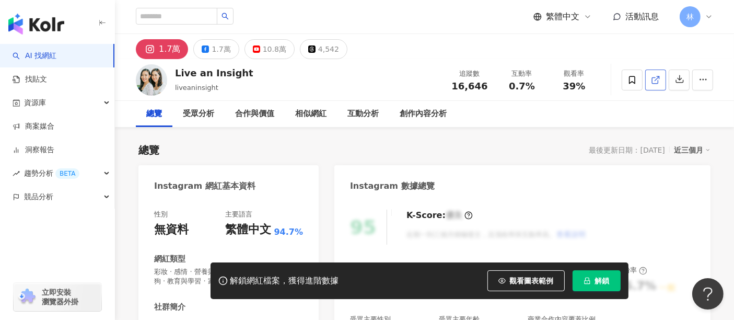
click at [657, 80] on icon at bounding box center [655, 79] width 9 height 9
